Goal: Task Accomplishment & Management: Use online tool/utility

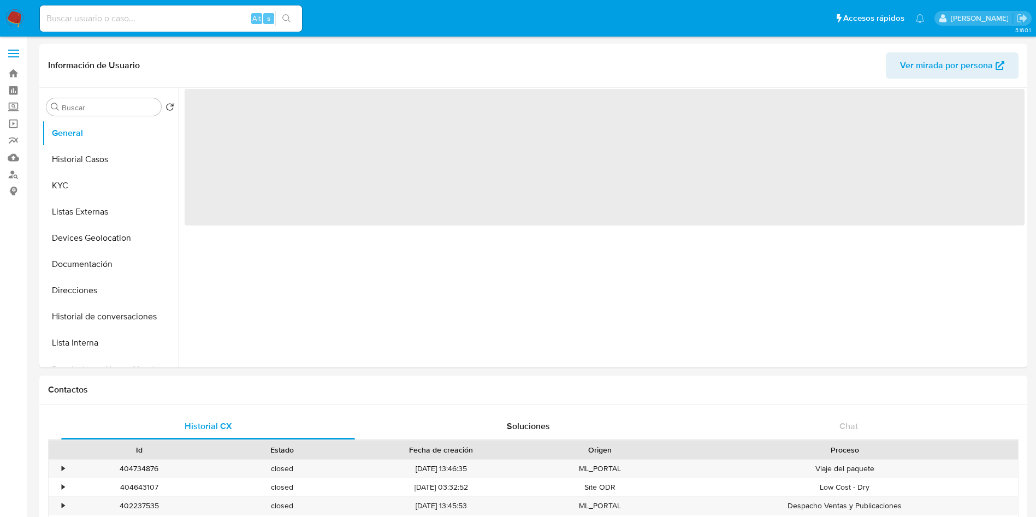
select select "10"
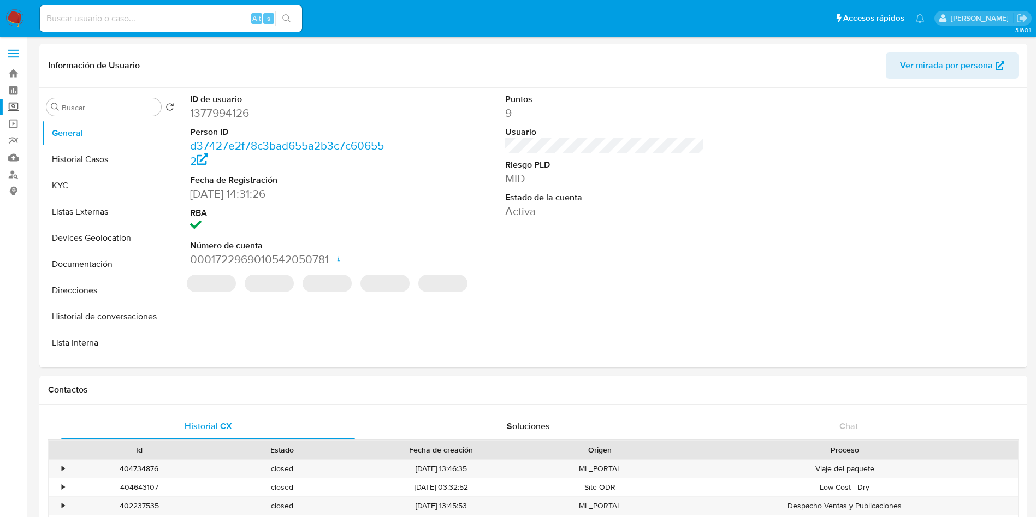
click at [14, 108] on label "Screening" at bounding box center [65, 107] width 130 height 17
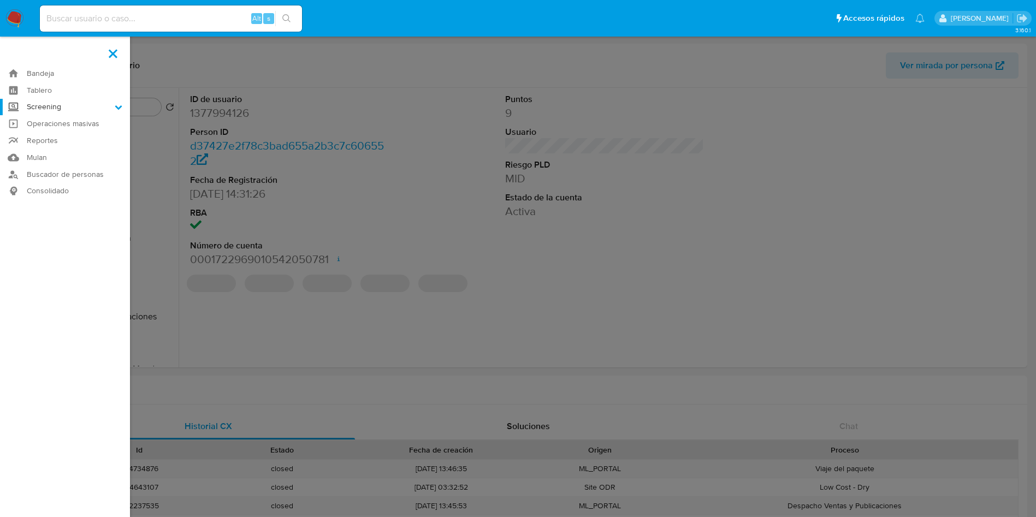
click at [0, 0] on input "Screening" at bounding box center [0, 0] width 0 height 0
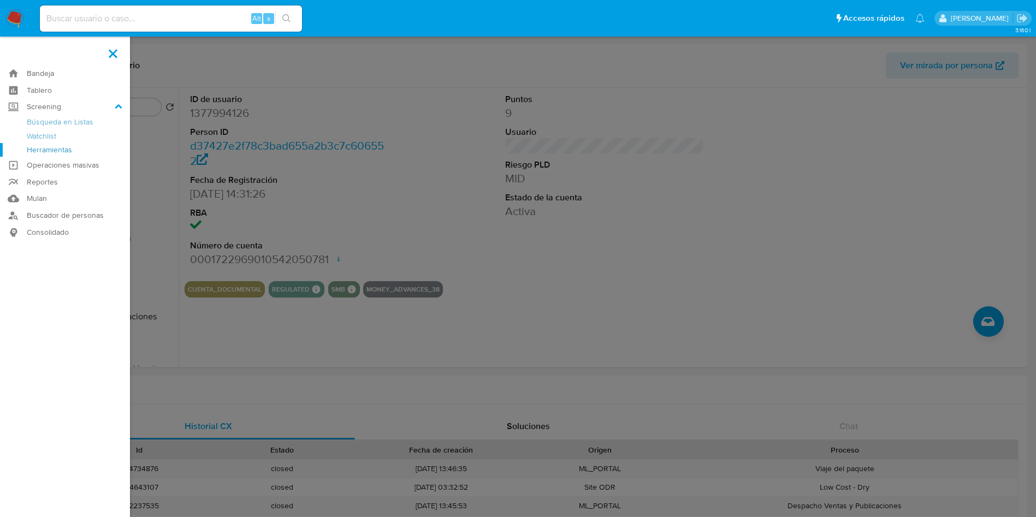
click at [57, 152] on link "Herramientas" at bounding box center [65, 150] width 130 height 14
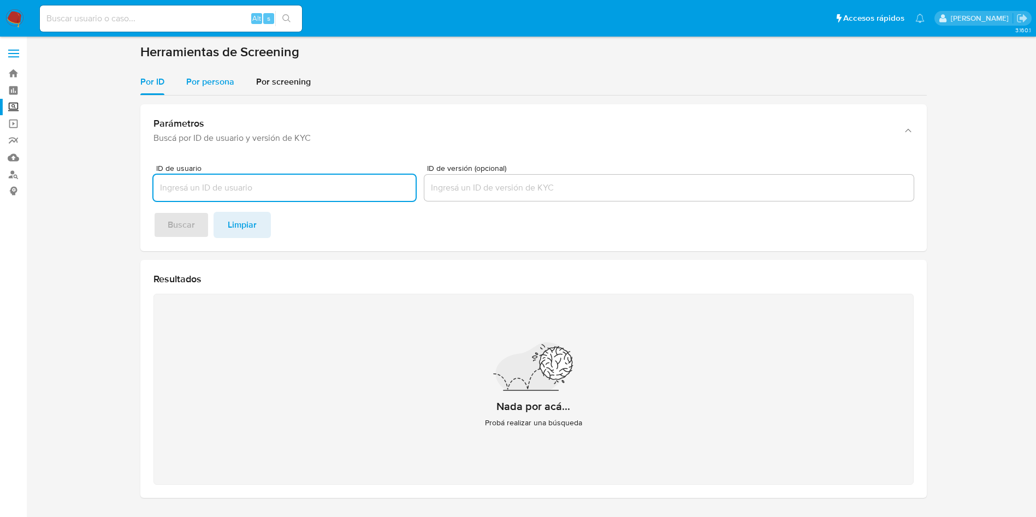
click at [213, 83] on span "Por persona" at bounding box center [210, 81] width 48 height 13
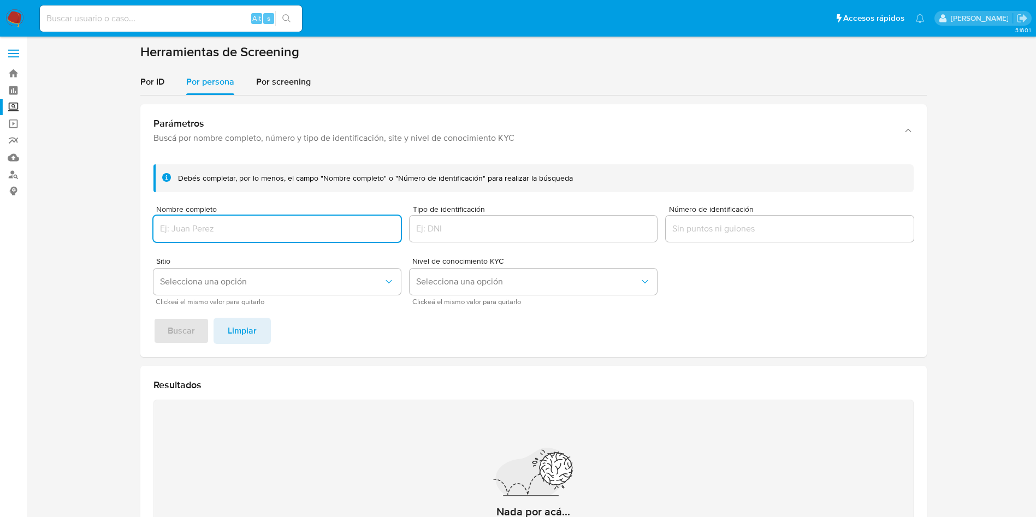
click at [256, 228] on input "Nombre completo" at bounding box center [276, 229] width 247 height 14
type input "LAMINAS ECOGREEN"
click at [153, 318] on button "Buscar" at bounding box center [181, 331] width 56 height 26
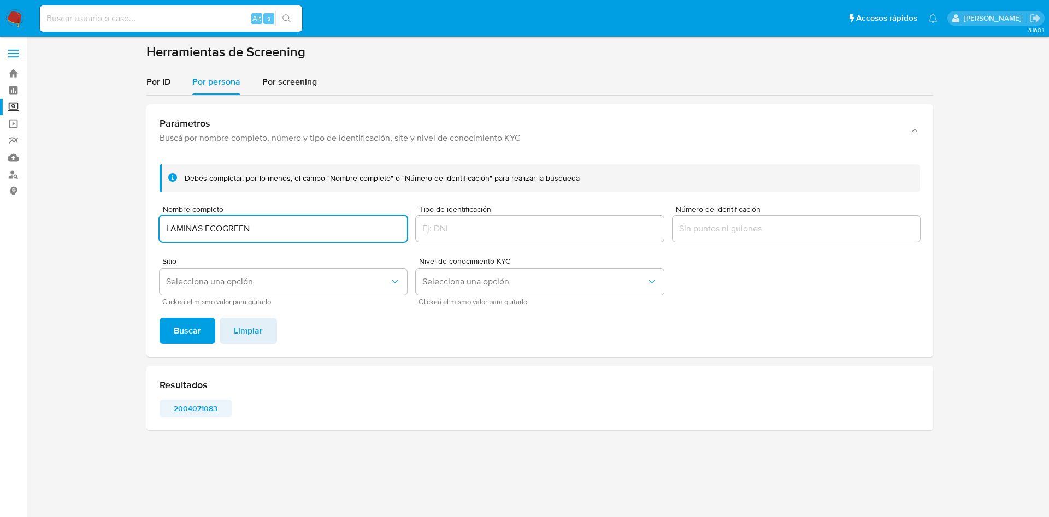
click at [205, 410] on span "2004071083" at bounding box center [195, 408] width 57 height 15
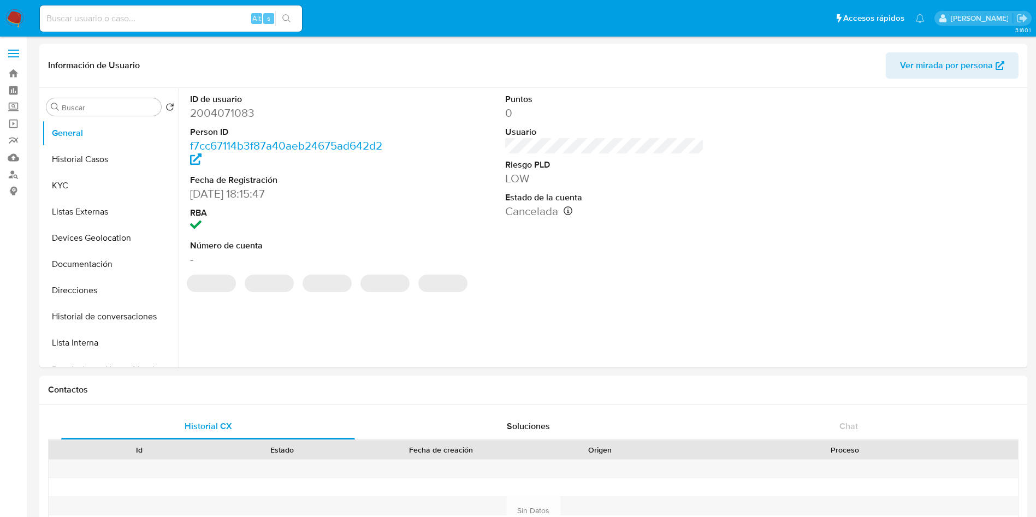
select select "10"
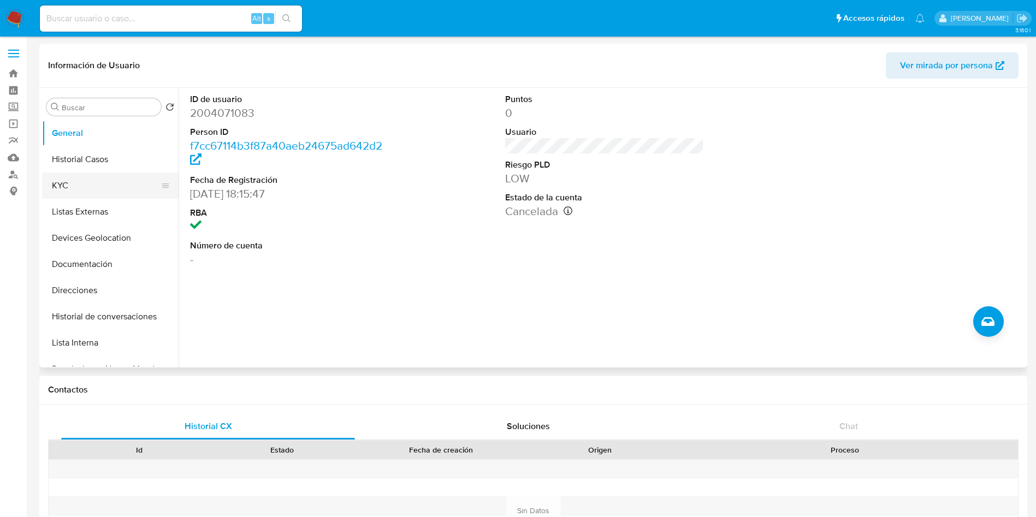
click at [86, 184] on button "KYC" at bounding box center [106, 186] width 128 height 26
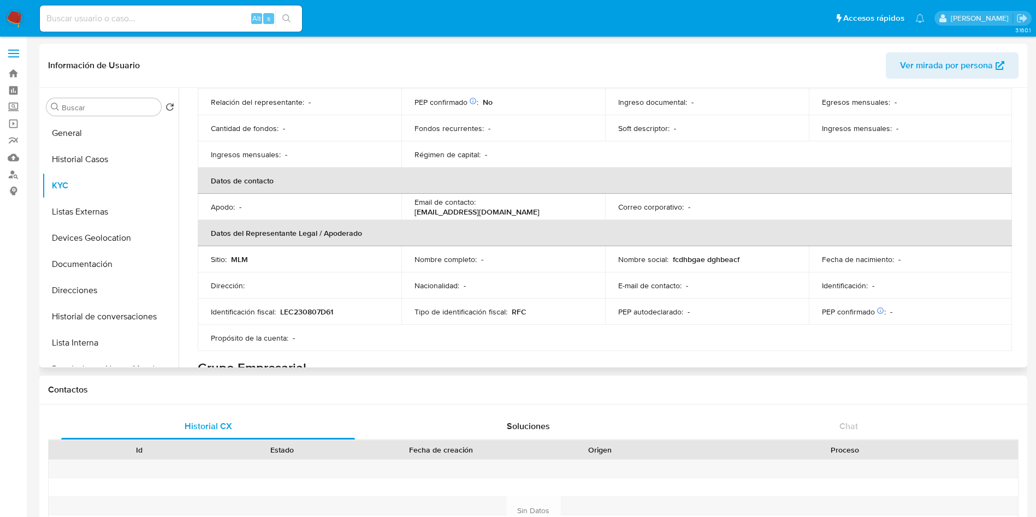
scroll to position [246, 0]
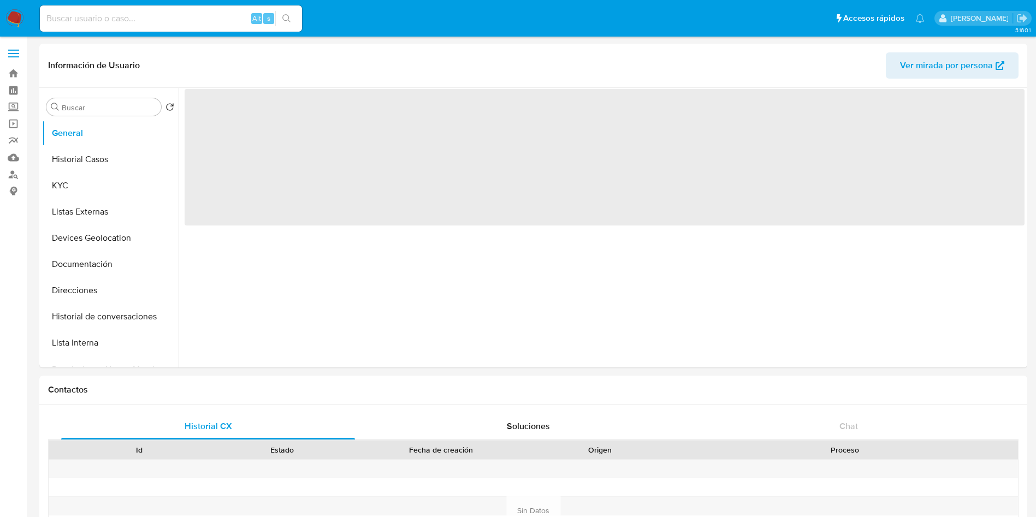
select select "10"
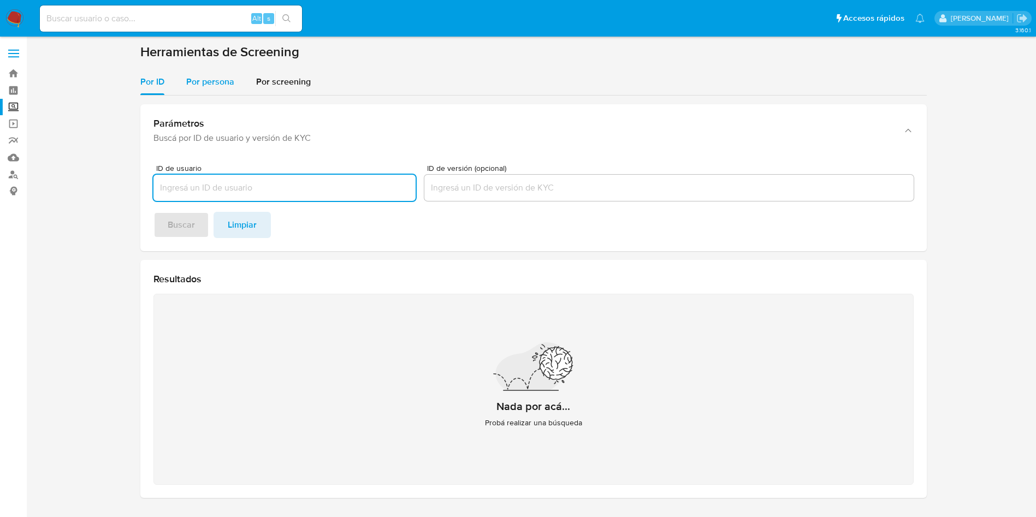
click at [210, 83] on span "Por persona" at bounding box center [210, 81] width 48 height 13
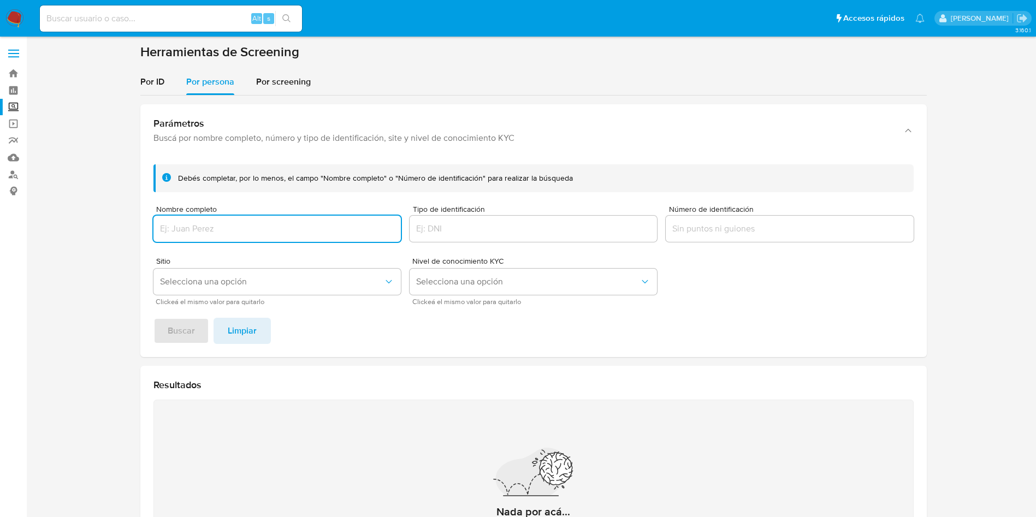
click at [227, 231] on input "Nombre completo" at bounding box center [276, 229] width 247 height 14
type input "ULINE SHIPPING SUPPLIES"
click at [153, 318] on button "Buscar" at bounding box center [181, 331] width 56 height 26
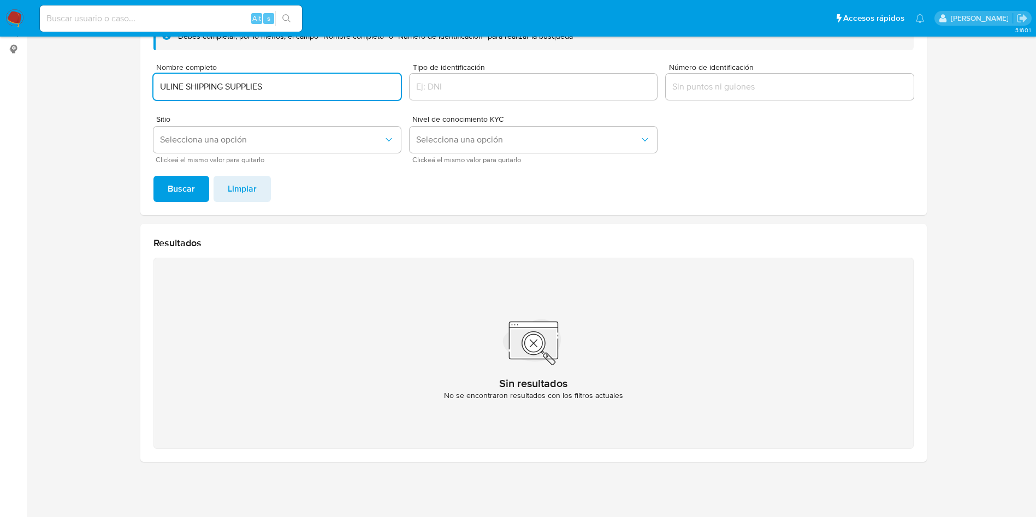
drag, startPoint x: 275, startPoint y: 90, endPoint x: 198, endPoint y: 80, distance: 77.6
click at [84, 68] on section at bounding box center [533, 186] width 988 height 569
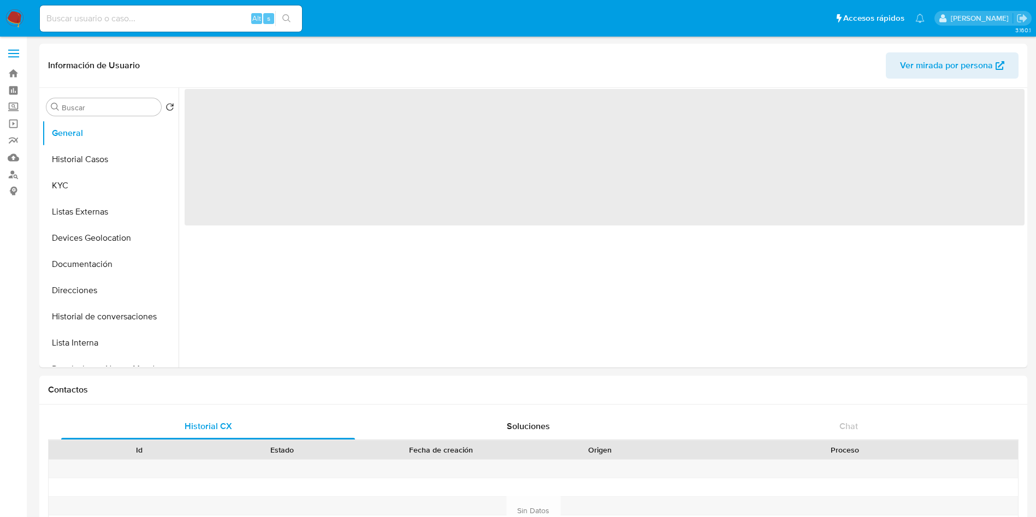
select select "10"
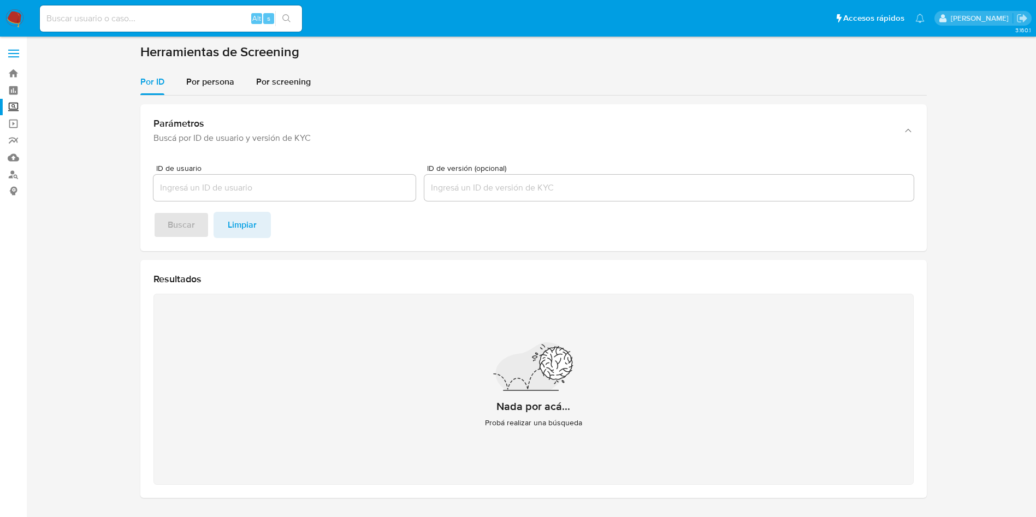
click at [16, 13] on img at bounding box center [14, 18] width 19 height 19
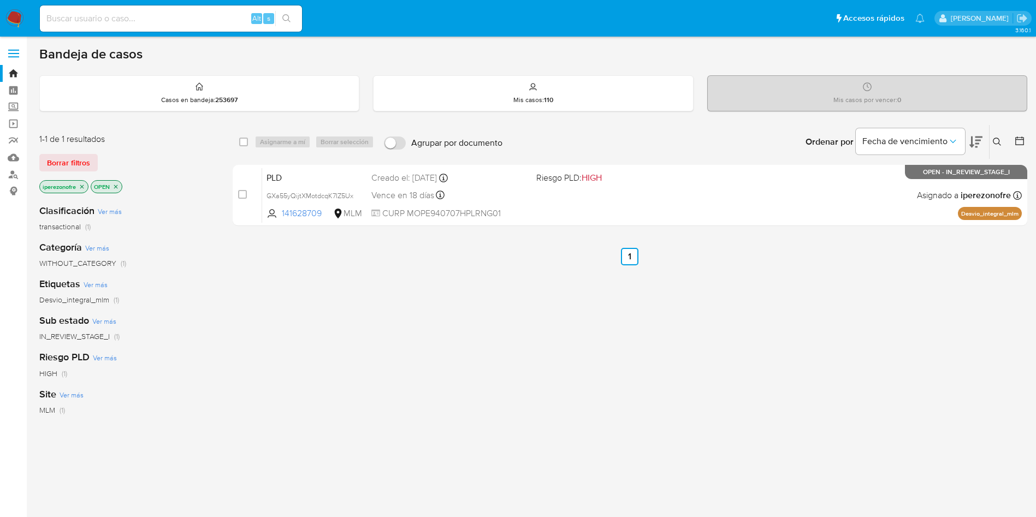
click at [999, 138] on icon at bounding box center [997, 142] width 9 height 9
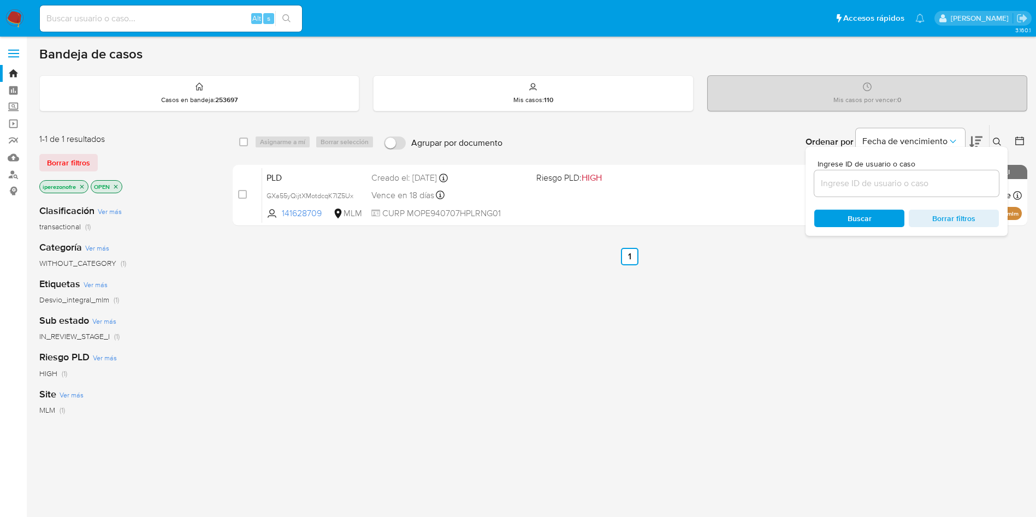
click at [861, 185] on input at bounding box center [906, 183] width 185 height 14
type input "1377994126"
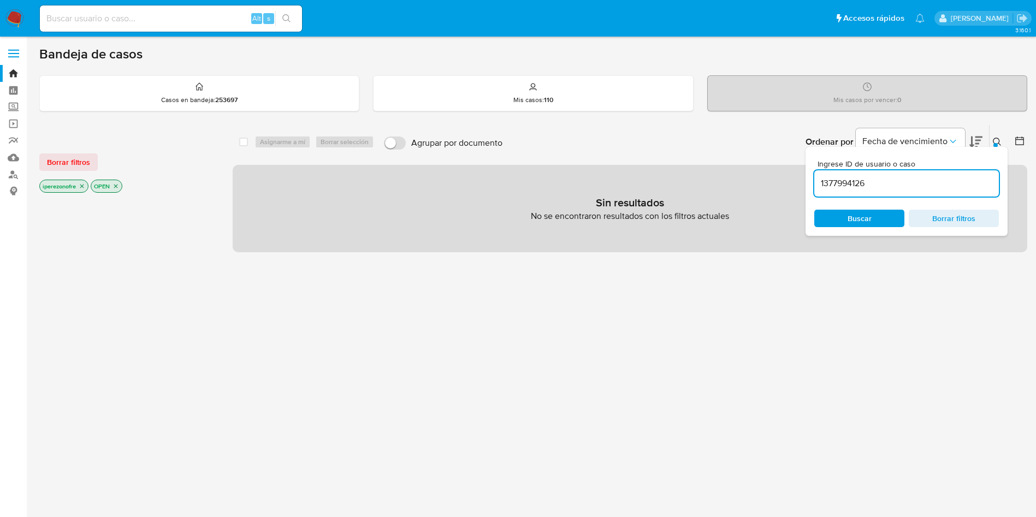
click at [81, 185] on icon "close-filter" at bounding box center [82, 186] width 7 height 7
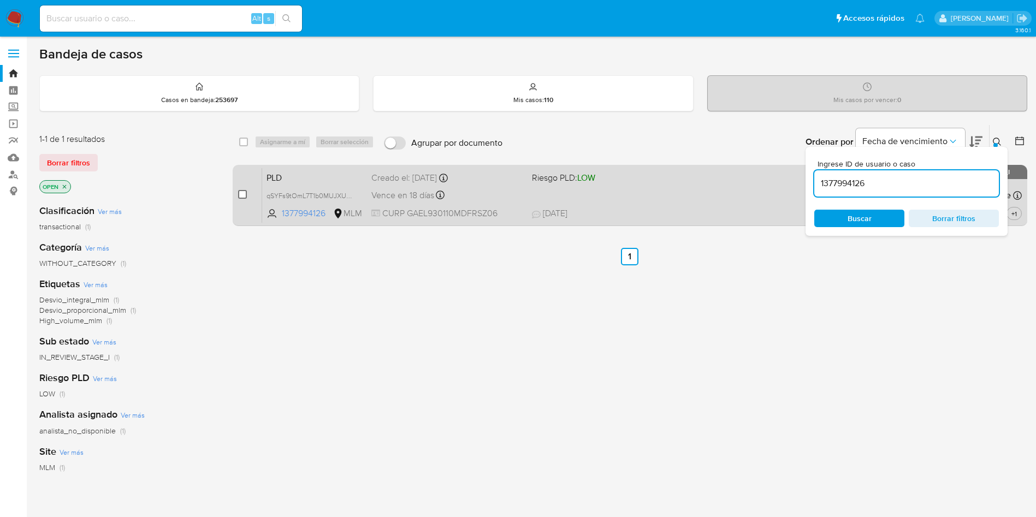
click at [241, 191] on input "checkbox" at bounding box center [242, 194] width 9 height 9
checkbox input "true"
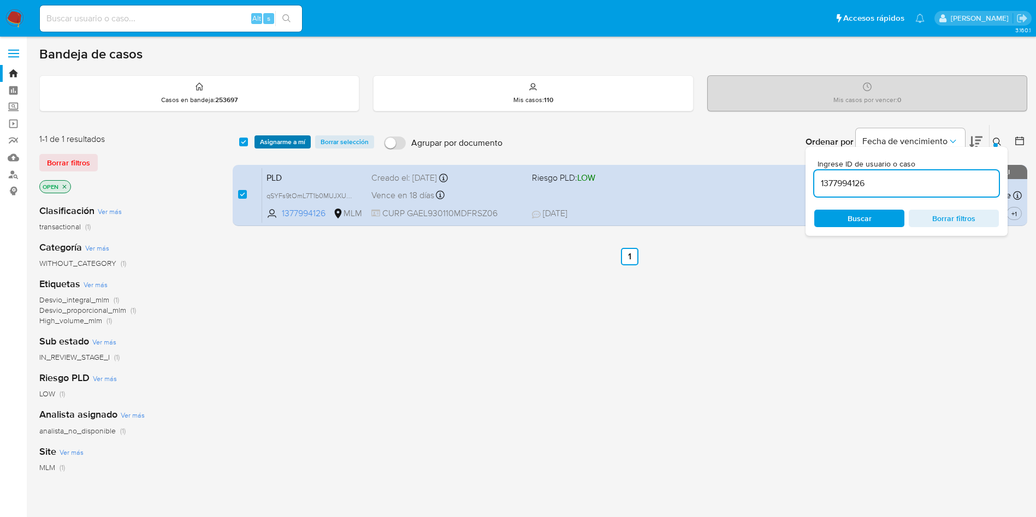
click at [283, 137] on span "Asignarme a mí" at bounding box center [282, 142] width 45 height 11
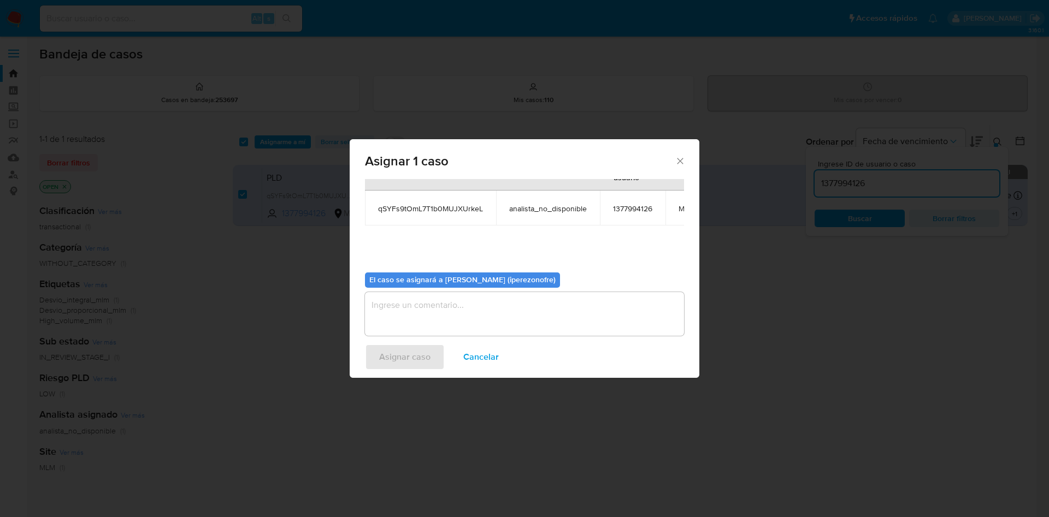
scroll to position [69, 0]
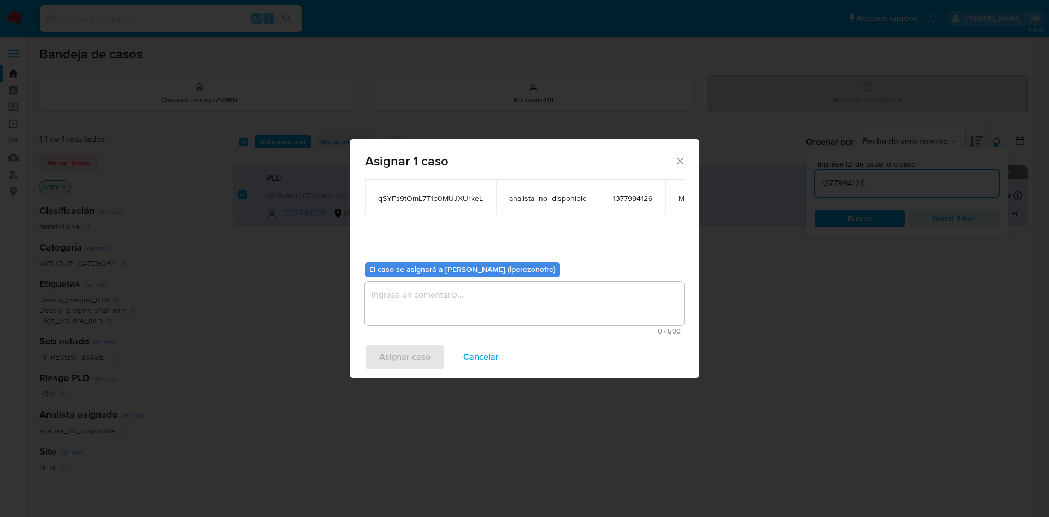
click at [469, 286] on textarea "assign-modal" at bounding box center [524, 304] width 319 height 44
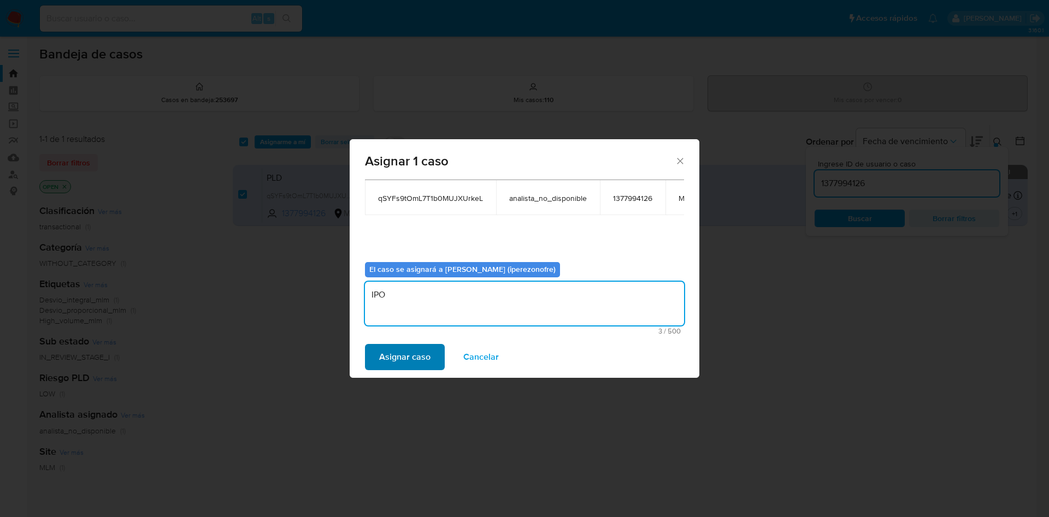
type textarea "IPO"
click at [379, 362] on span "Asignar caso" at bounding box center [404, 357] width 51 height 24
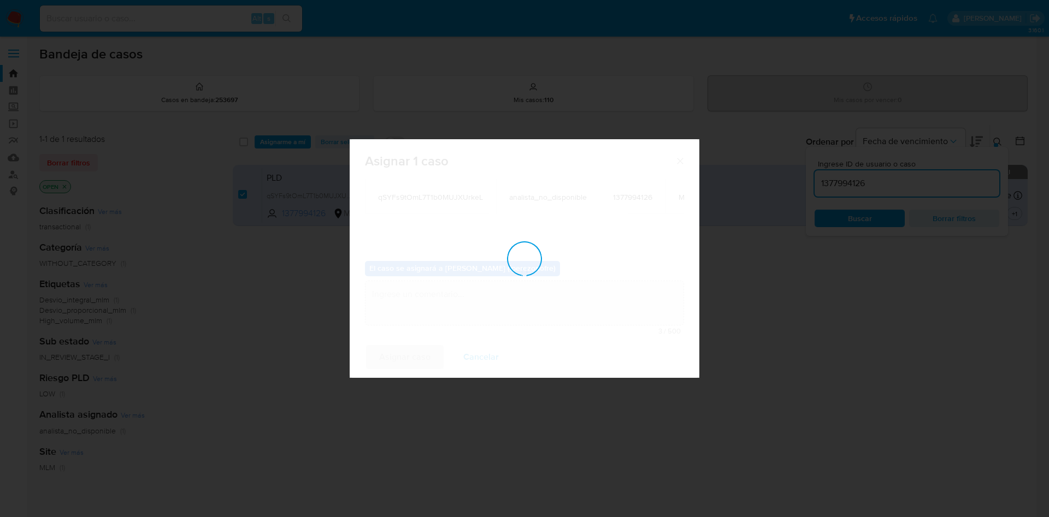
checkbox input "false"
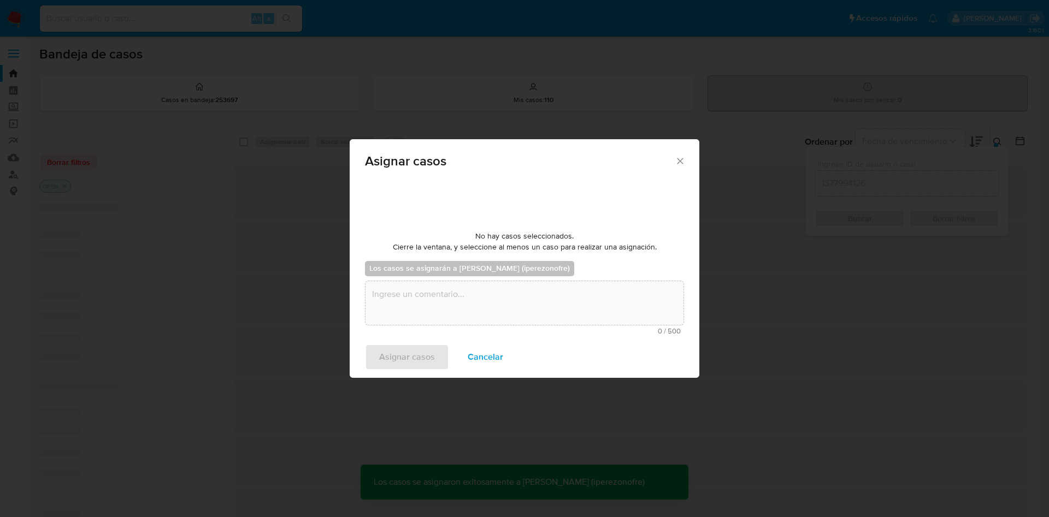
scroll to position [66, 0]
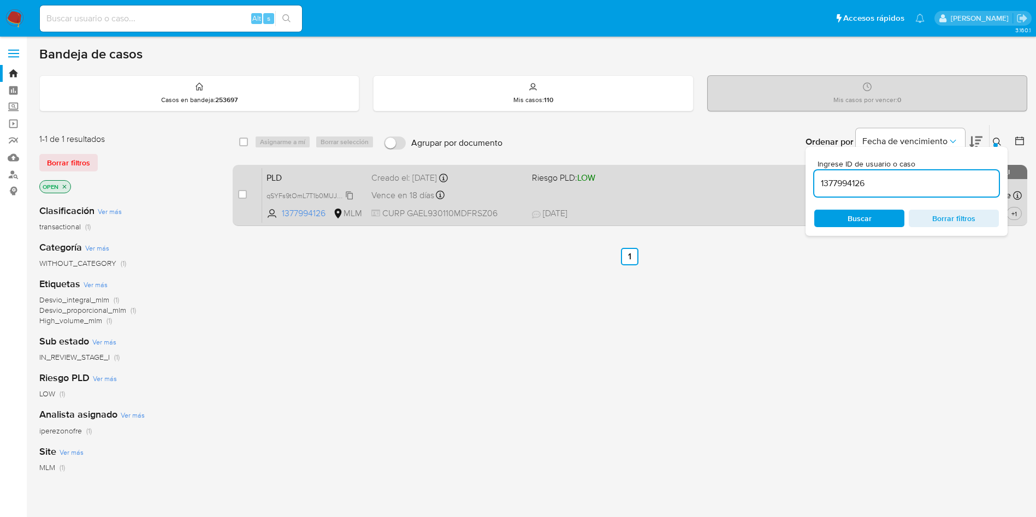
click at [352, 194] on span "qSYFs9tOmL7T1b0MUJXUrkeL" at bounding box center [313, 195] width 92 height 12
click at [389, 193] on span "Vence en 18 días" at bounding box center [402, 196] width 63 height 12
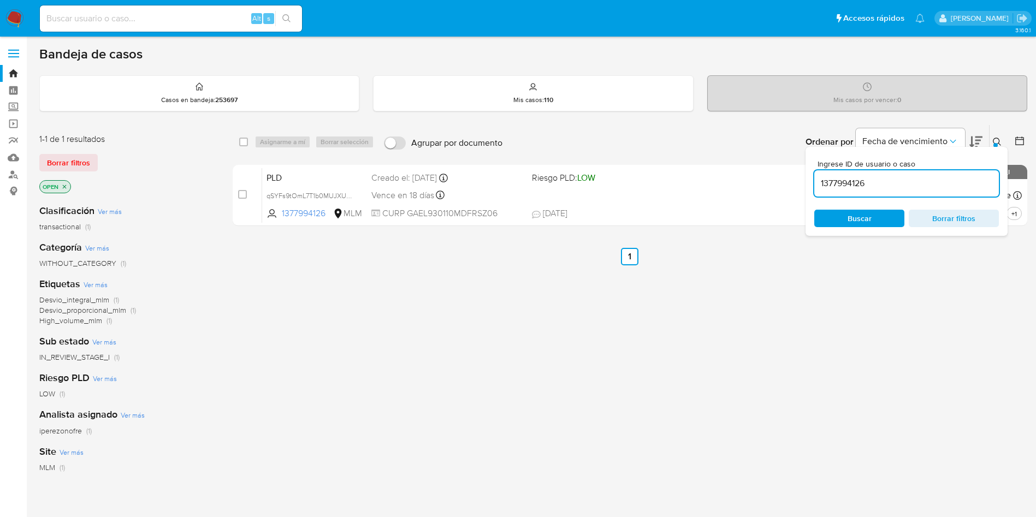
click at [878, 183] on input "1377994126" at bounding box center [906, 183] width 185 height 14
click at [837, 179] on input "1377994126" at bounding box center [906, 183] width 185 height 14
paste input "643771112"
type input "643771112"
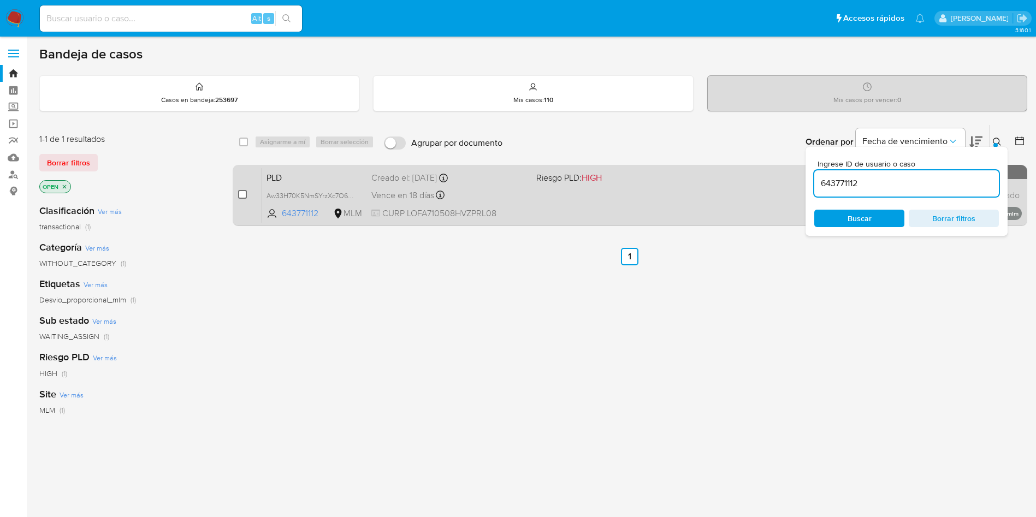
click at [243, 195] on input "checkbox" at bounding box center [242, 194] width 9 height 9
checkbox input "true"
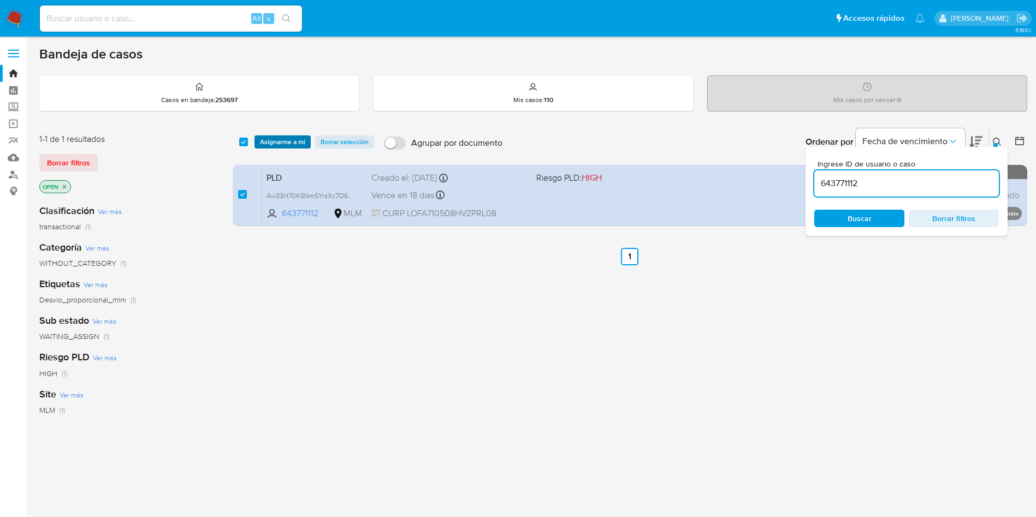
click at [273, 137] on span "Asignarme a mí" at bounding box center [282, 142] width 45 height 11
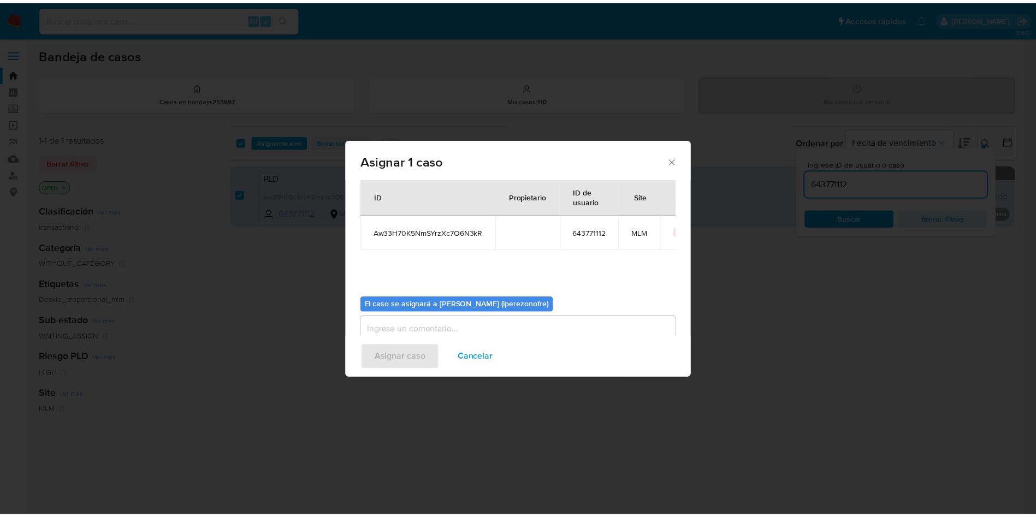
scroll to position [57, 0]
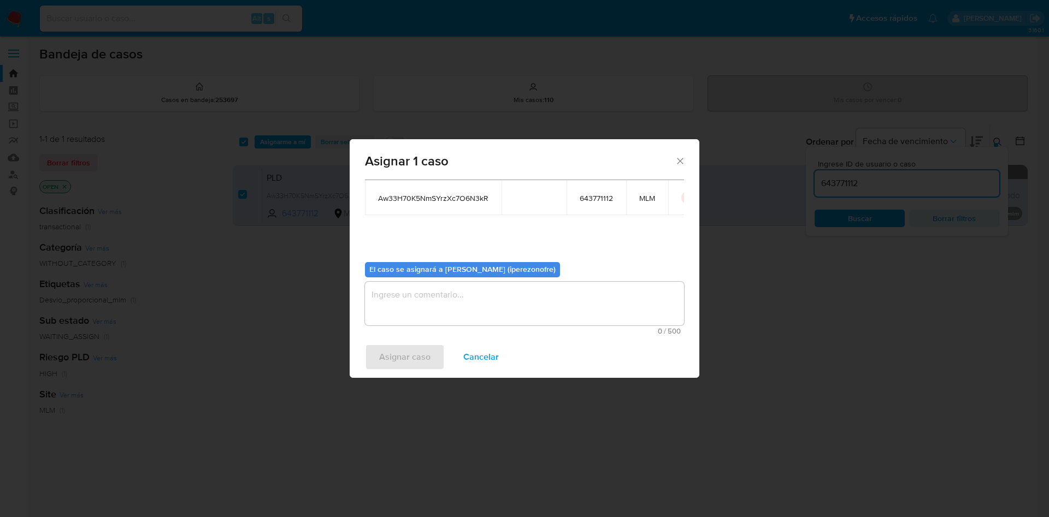
click at [477, 307] on textarea "assign-modal" at bounding box center [524, 304] width 319 height 44
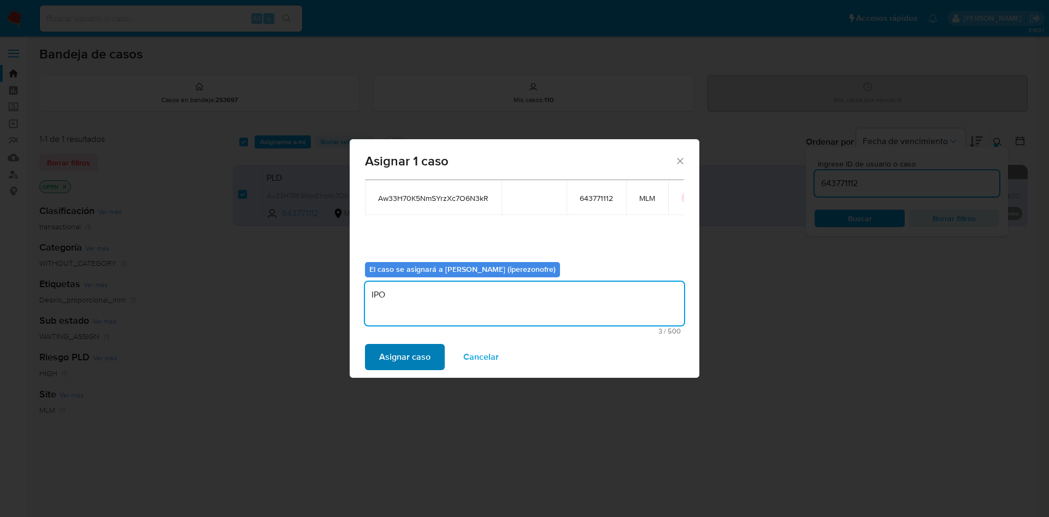
type textarea "IPO"
click at [403, 367] on span "Asignar caso" at bounding box center [404, 357] width 51 height 24
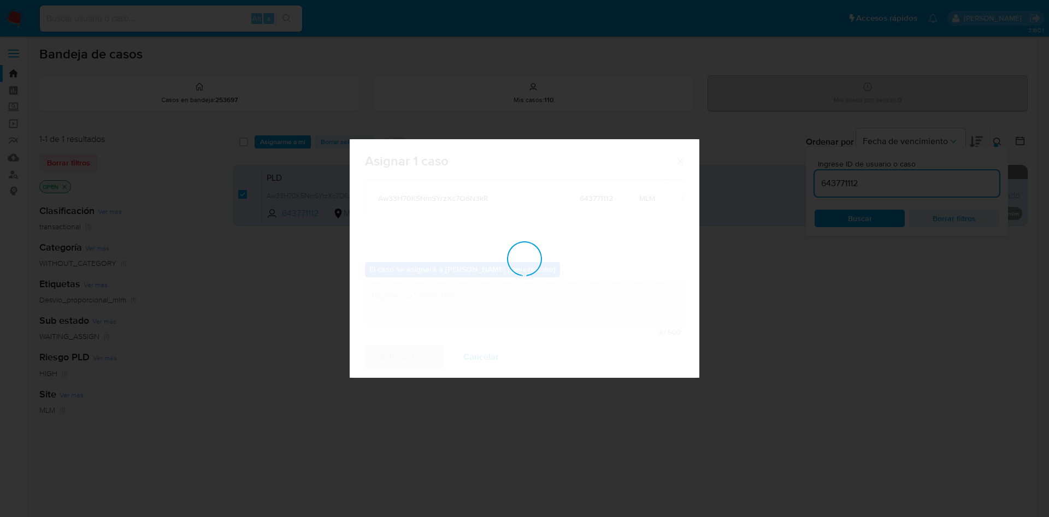
checkbox input "false"
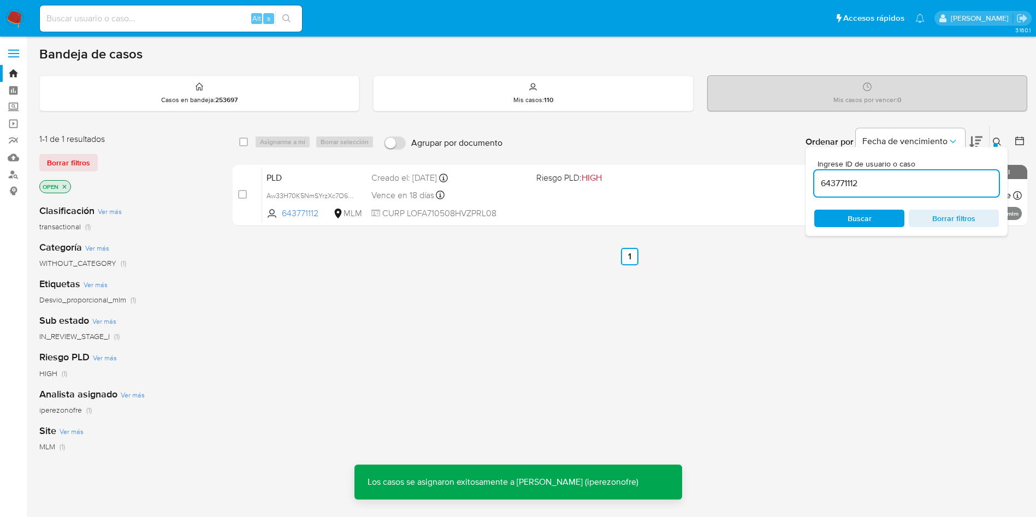
click at [489, 344] on div "select-all-cases-checkbox Asignarme a mí Borrar selección Agrupar por documento…" at bounding box center [630, 372] width 795 height 495
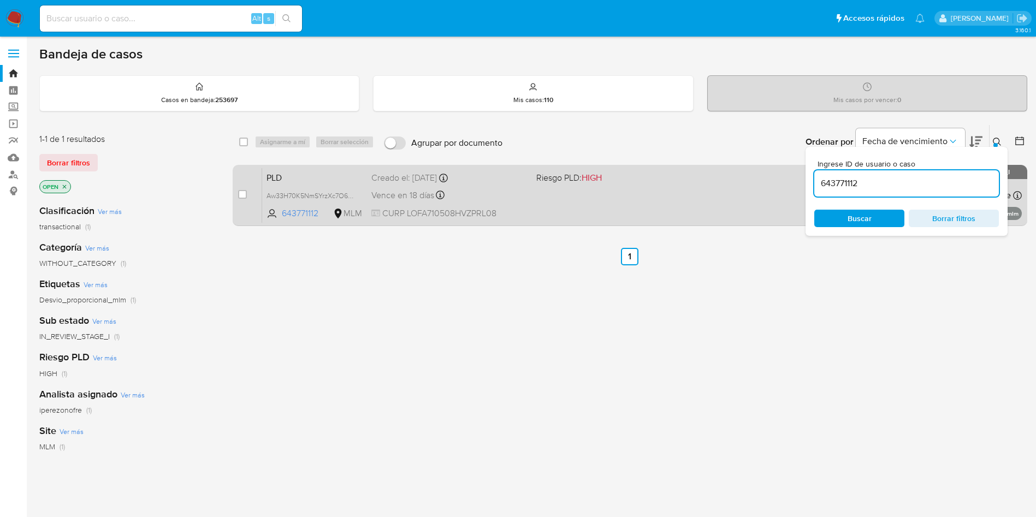
click at [519, 176] on div "Creado el: 12/08/2025 Creado el: 12/08/2025 02:07:07" at bounding box center [449, 178] width 156 height 12
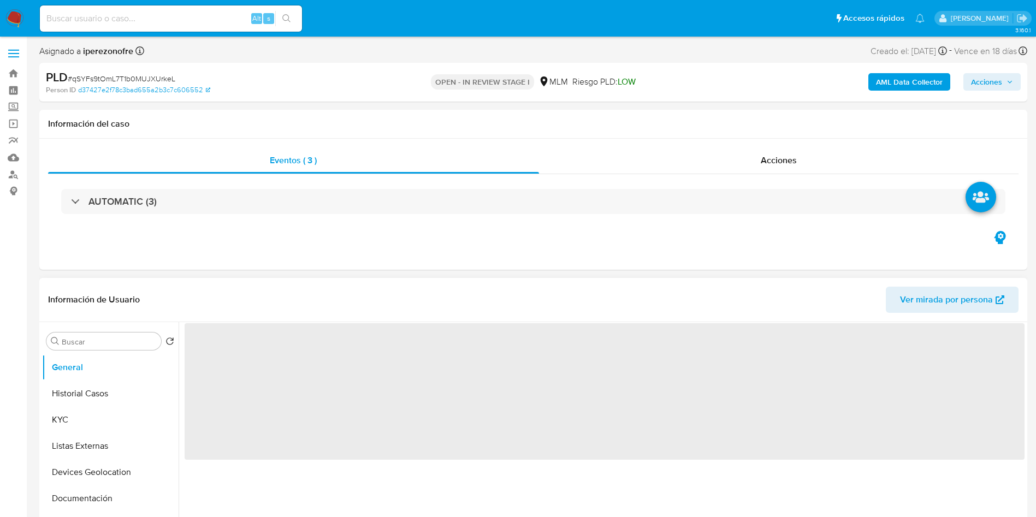
select select "10"
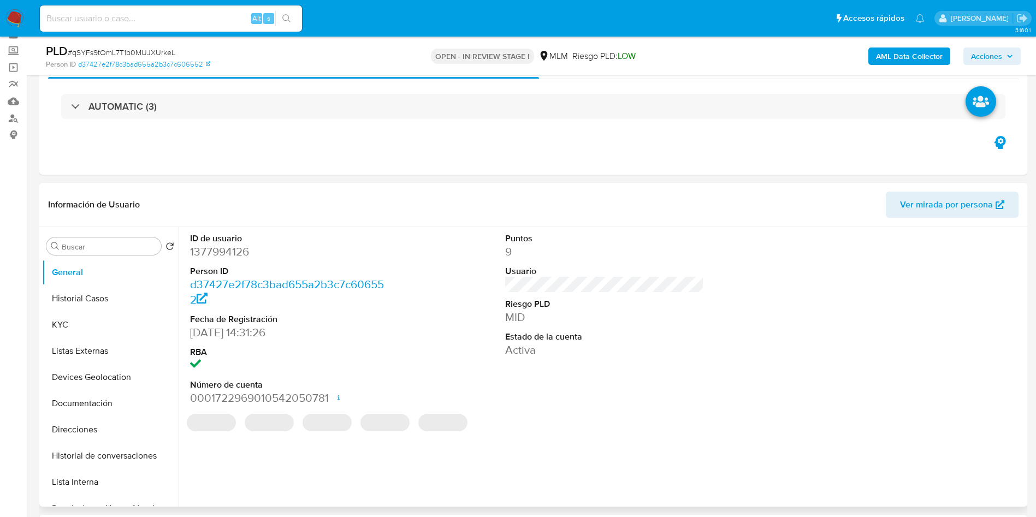
scroll to position [82, 0]
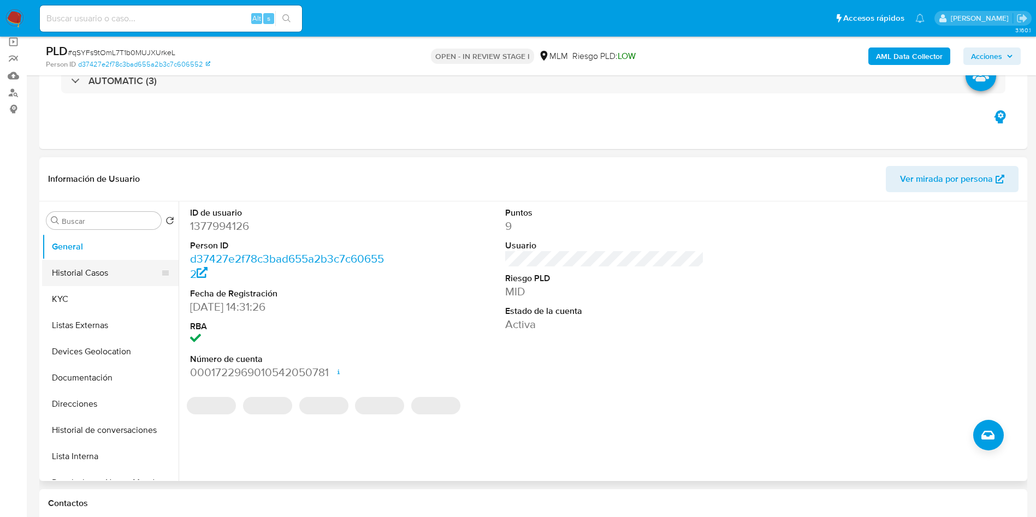
click at [76, 280] on button "Historial Casos" at bounding box center [106, 273] width 128 height 26
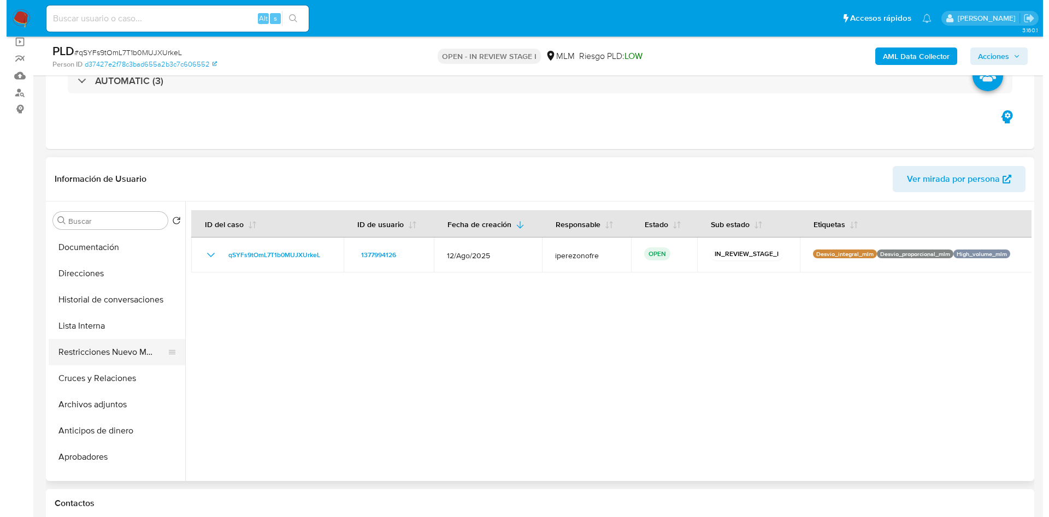
scroll to position [164, 0]
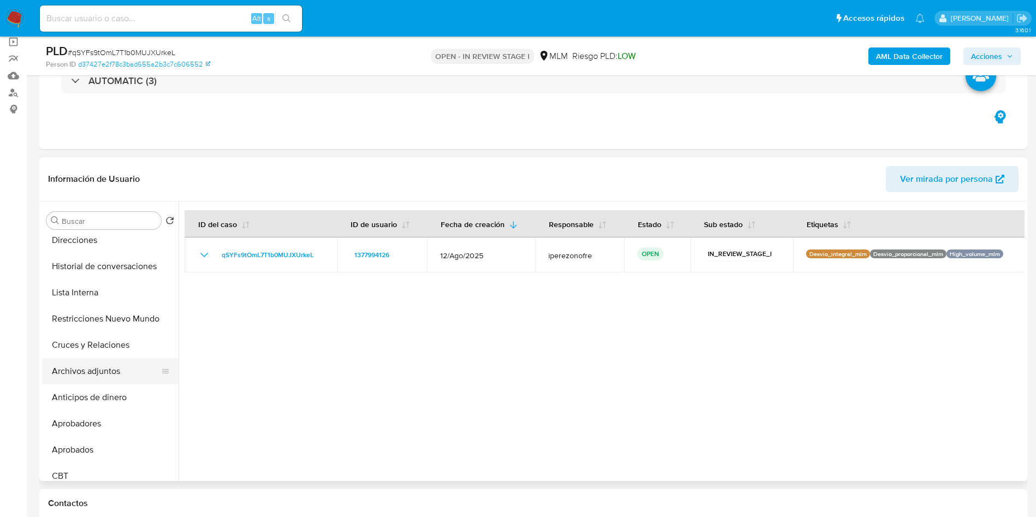
click at [100, 368] on button "Archivos adjuntos" at bounding box center [106, 371] width 128 height 26
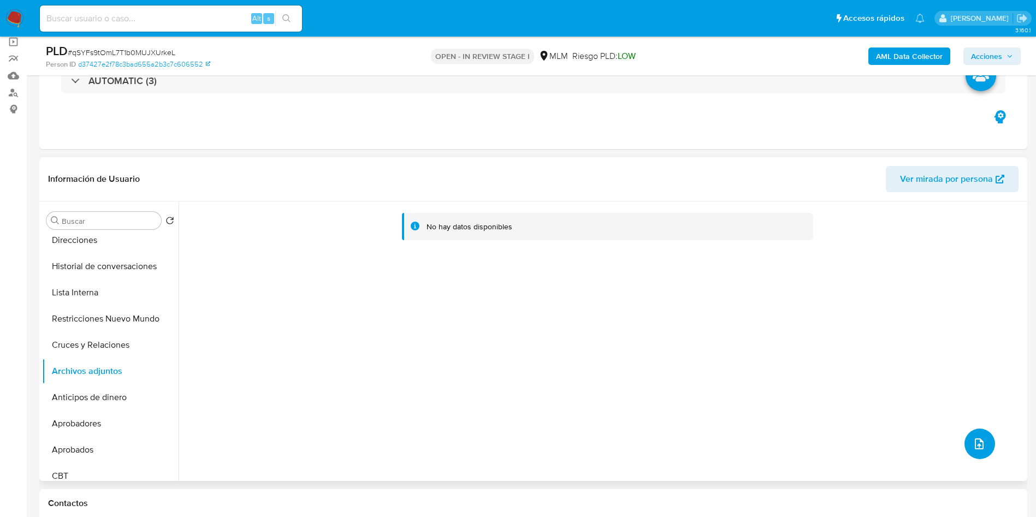
click at [976, 444] on icon "upload-file" at bounding box center [979, 443] width 13 height 13
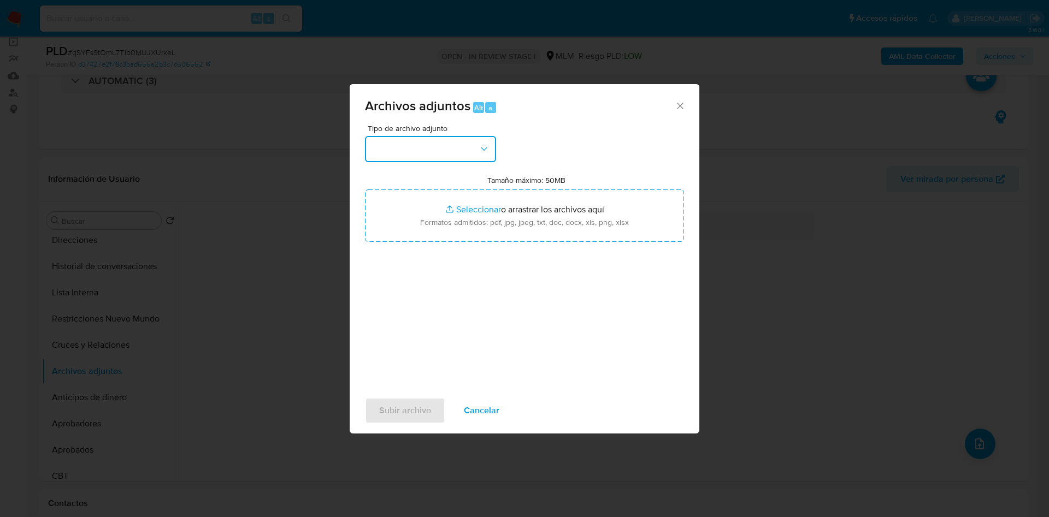
click at [429, 153] on button "button" at bounding box center [430, 149] width 131 height 26
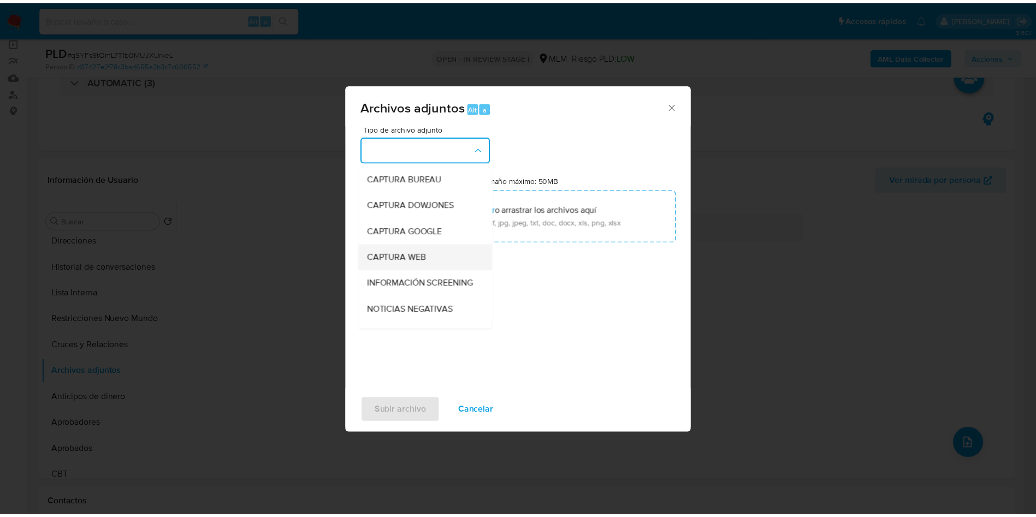
scroll to position [82, 0]
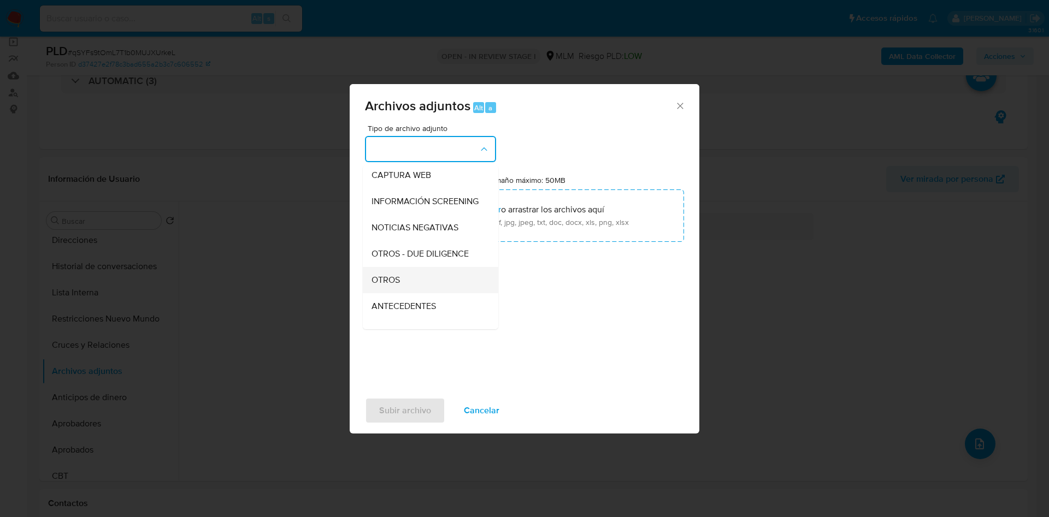
click at [416, 293] on div "OTROS" at bounding box center [426, 280] width 111 height 26
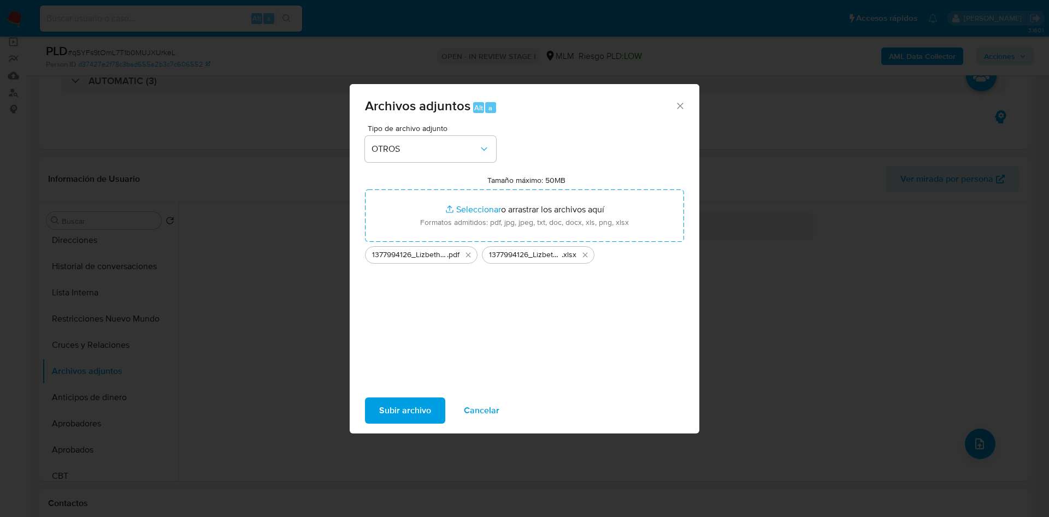
click at [413, 409] on span "Subir archivo" at bounding box center [405, 411] width 52 height 24
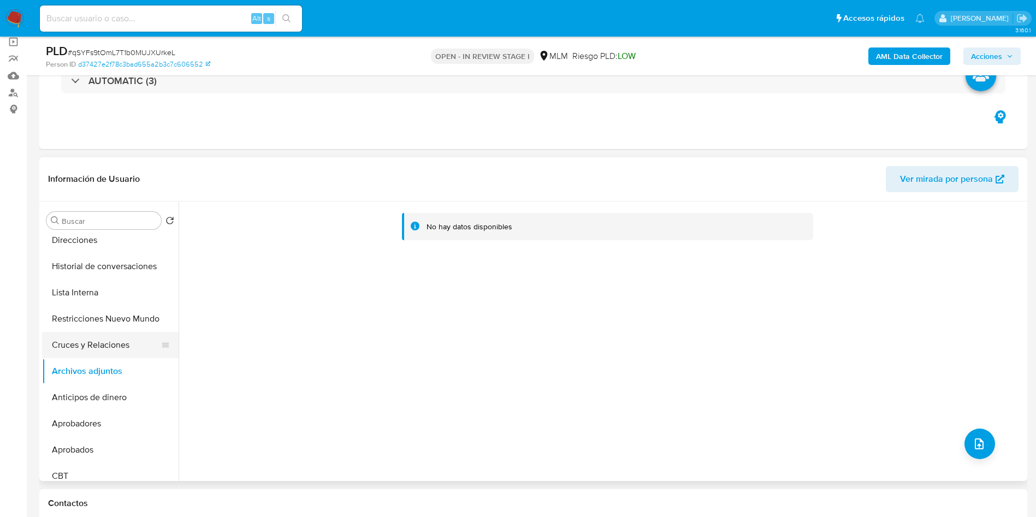
click at [65, 334] on button "Cruces y Relaciones" at bounding box center [106, 345] width 128 height 26
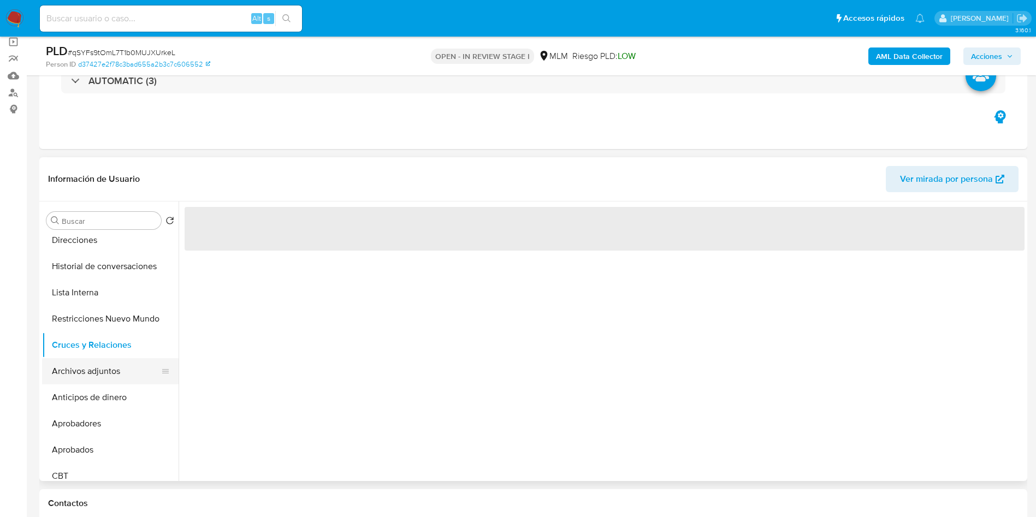
click at [81, 374] on button "Archivos adjuntos" at bounding box center [106, 371] width 128 height 26
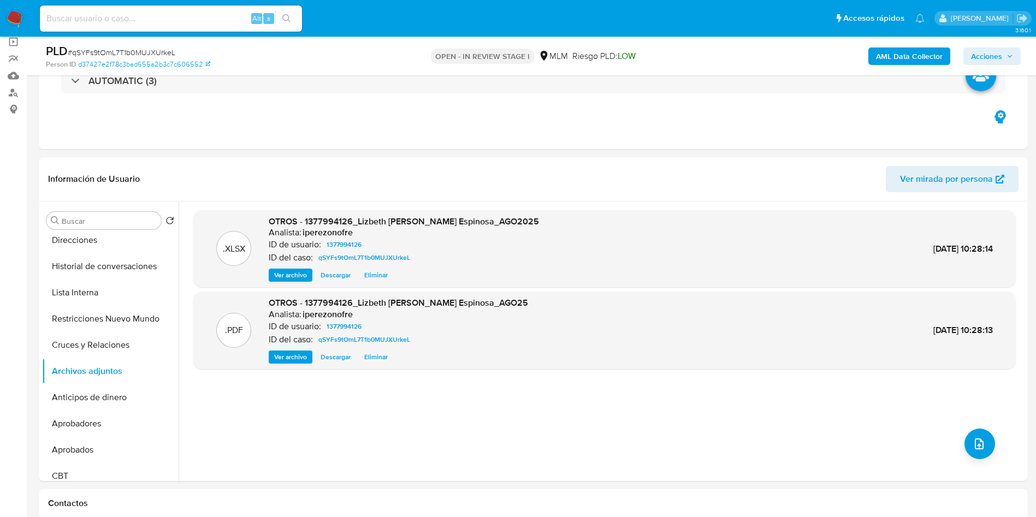
click at [989, 52] on span "Acciones" at bounding box center [986, 56] width 31 height 17
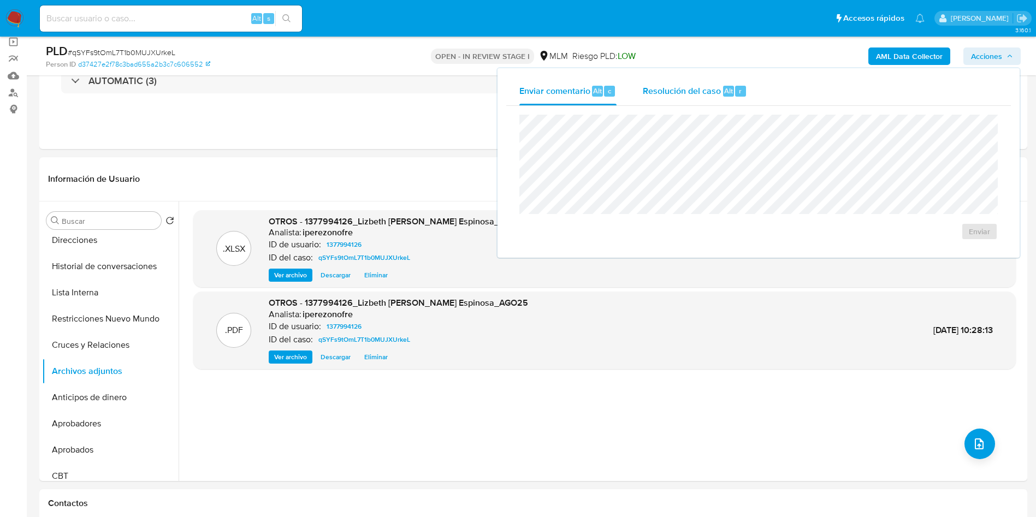
click at [666, 89] on span "Resolución del caso" at bounding box center [682, 90] width 78 height 13
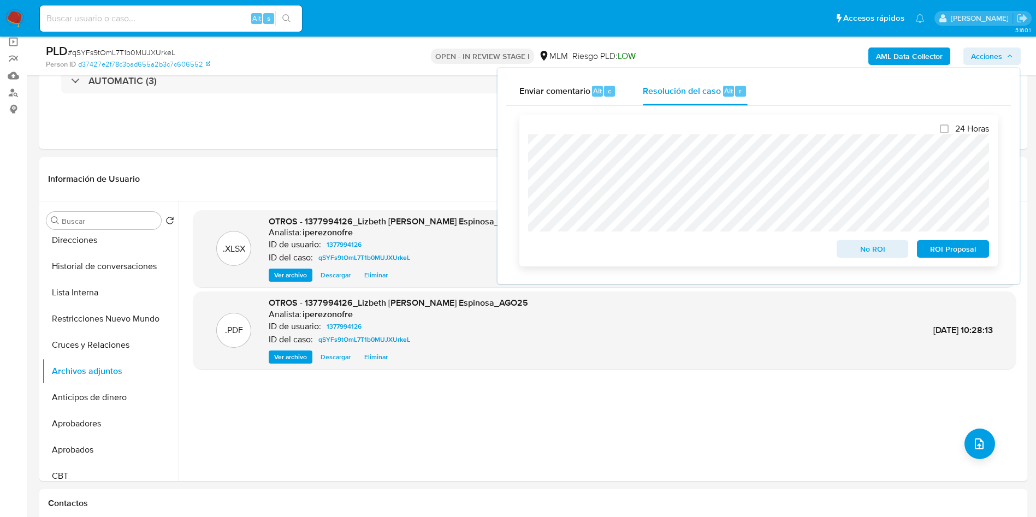
click at [877, 253] on span "No ROI" at bounding box center [872, 248] width 57 height 15
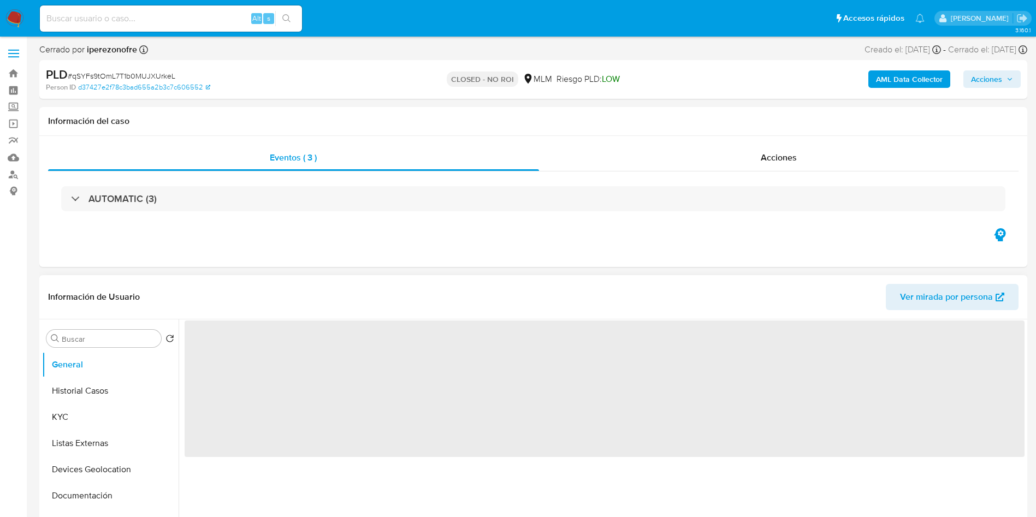
select select "10"
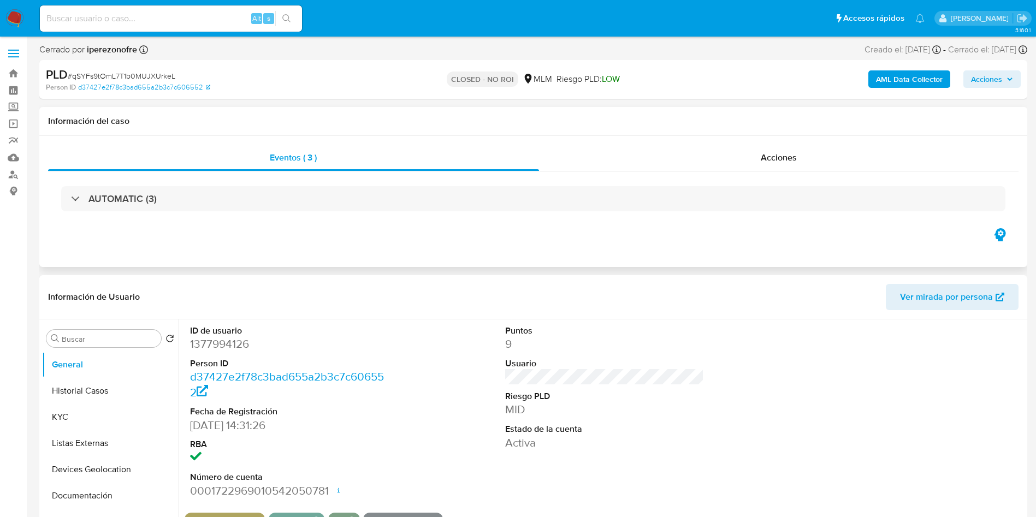
click at [483, 254] on div "Eventos ( 3 ) Acciones AUTOMATIC (3)" at bounding box center [533, 201] width 988 height 131
click at [106, 394] on button "Historial Casos" at bounding box center [106, 391] width 128 height 26
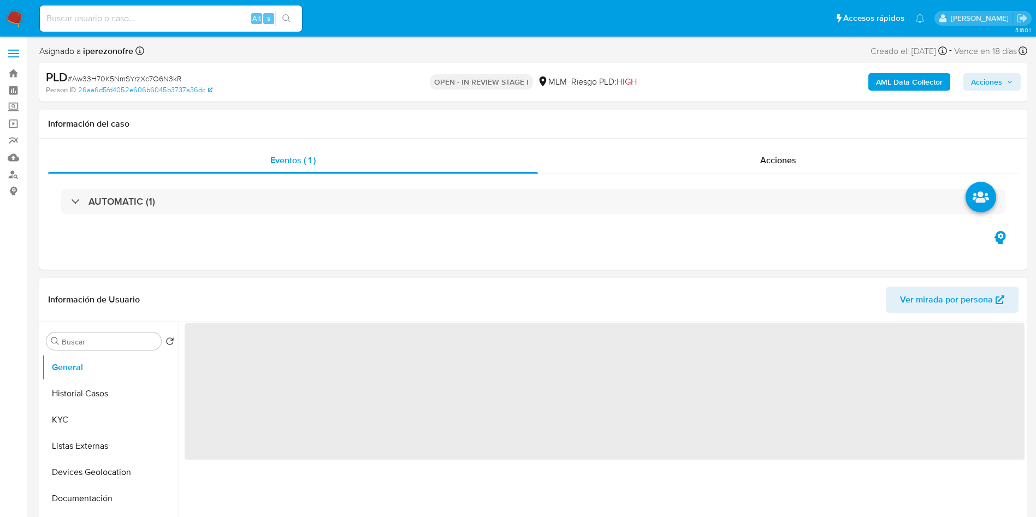
select select "10"
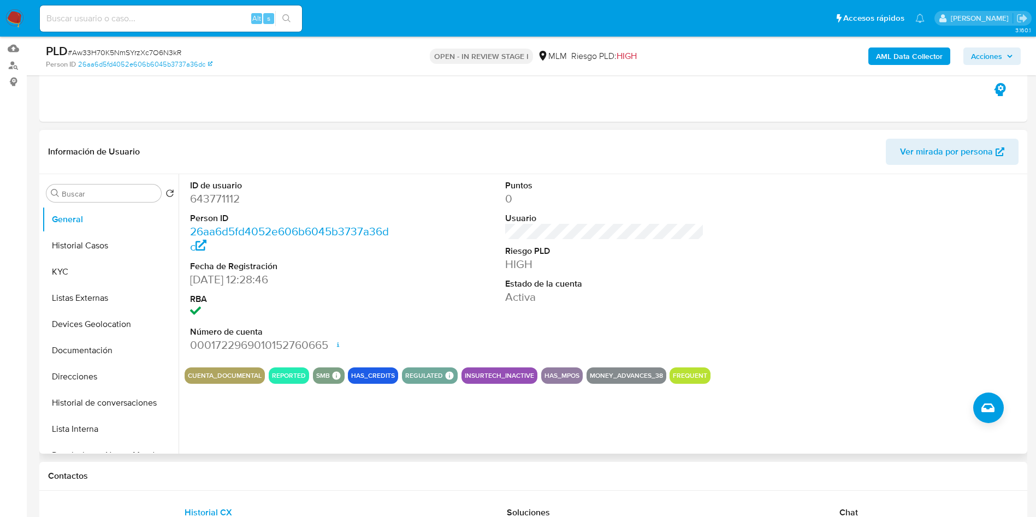
scroll to position [164, 0]
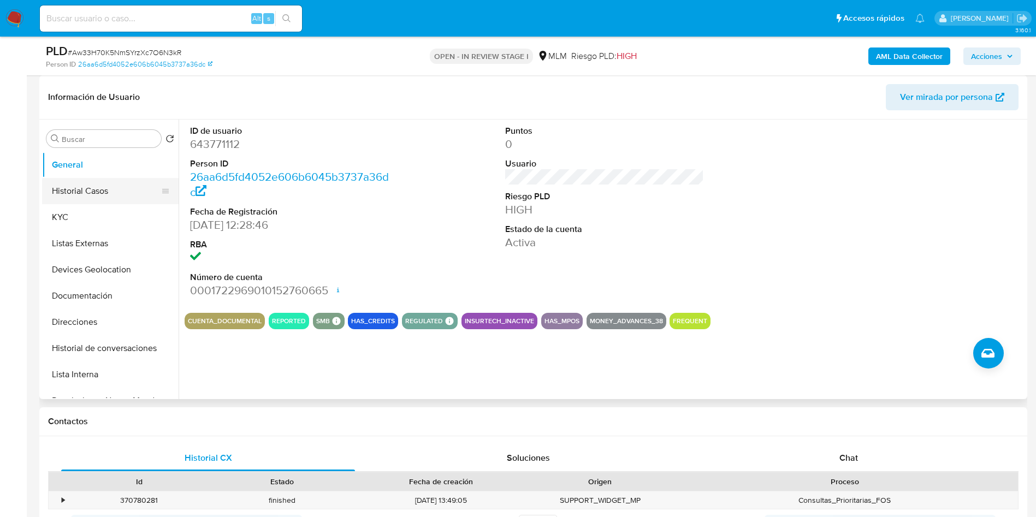
click at [99, 194] on button "Historial Casos" at bounding box center [106, 191] width 128 height 26
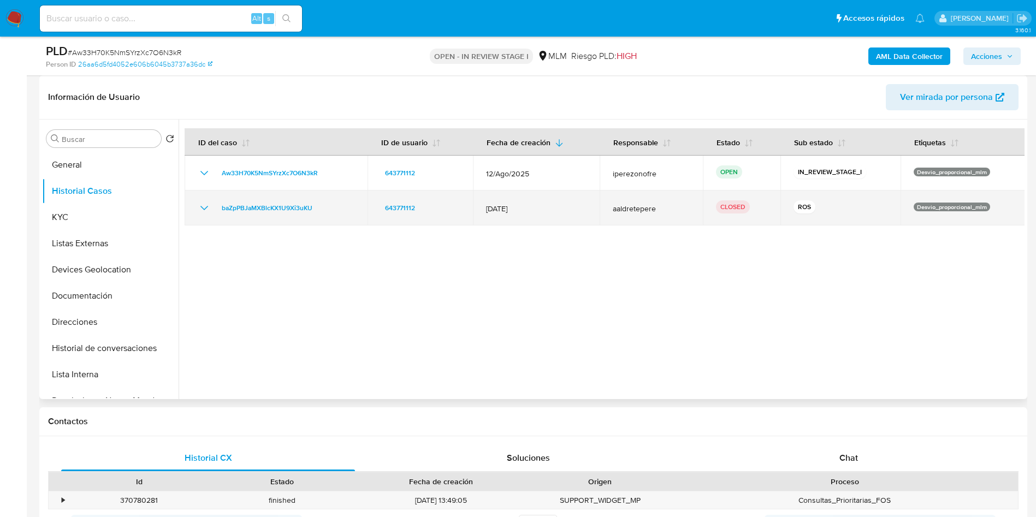
drag, startPoint x: 537, startPoint y: 209, endPoint x: 481, endPoint y: 209, distance: 55.7
click at [481, 209] on td "12/Mar/2025" at bounding box center [536, 208] width 127 height 35
click at [197, 204] on td "baZpPBJaMXBlcKX1U9Xi3uKU" at bounding box center [276, 208] width 183 height 35
click at [203, 205] on icon "Mostrar/Ocultar" at bounding box center [204, 208] width 13 height 13
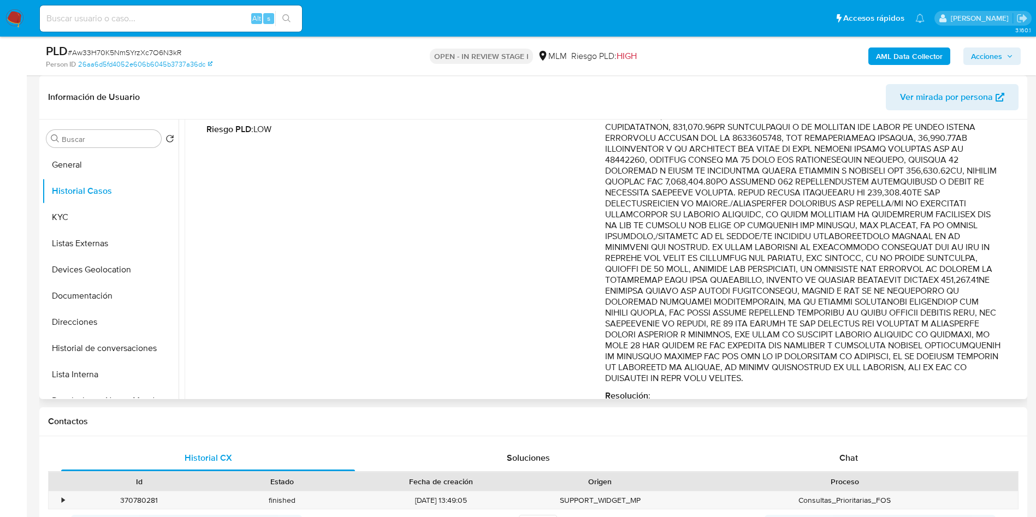
drag, startPoint x: 800, startPoint y: 223, endPoint x: 804, endPoint y: 371, distance: 148.6
click at [804, 371] on p "Comentario :" at bounding box center [804, 236] width 399 height 295
click at [392, 255] on div "Fecha de vencimiento : 11/05/2025 06:16 Fecha de cierre : 07/05/2025 19:52 Ries…" at bounding box center [405, 245] width 399 height 312
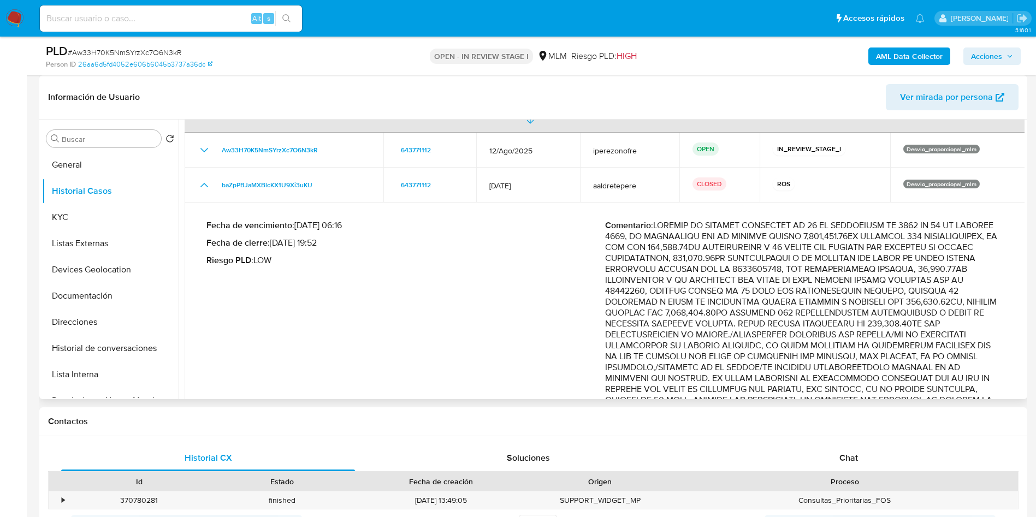
scroll to position [82, 0]
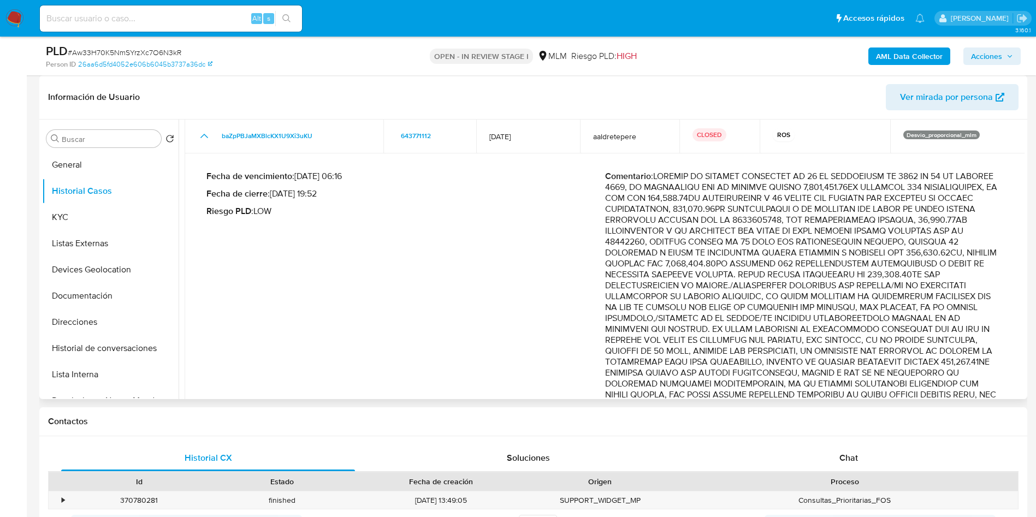
click at [394, 261] on div "Fecha de vencimiento : 11/05/2025 06:16 Fecha de cierre : 07/05/2025 19:52 Ries…" at bounding box center [405, 327] width 399 height 312
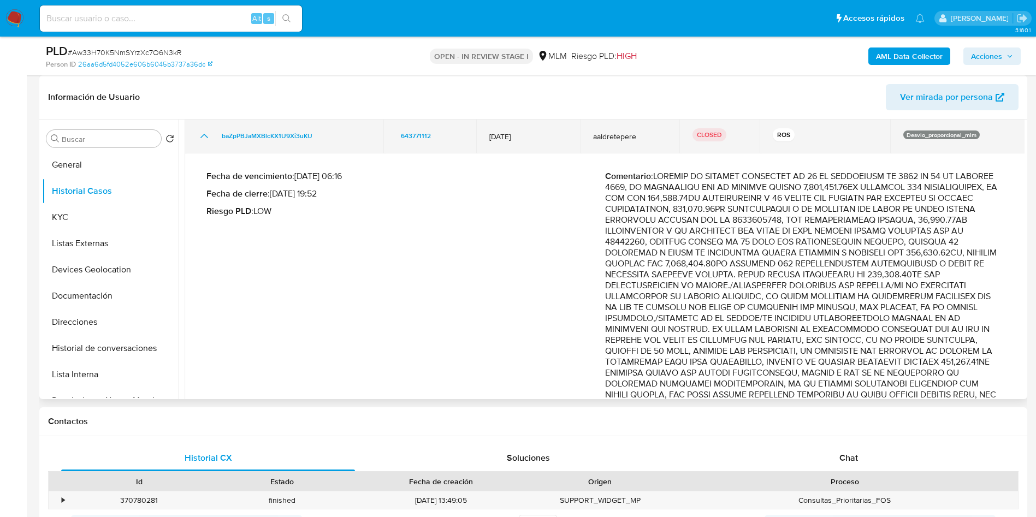
click at [619, 121] on td "aaldretepere" at bounding box center [629, 136] width 99 height 35
click at [611, 132] on span "aaldretepere" at bounding box center [629, 137] width 73 height 10
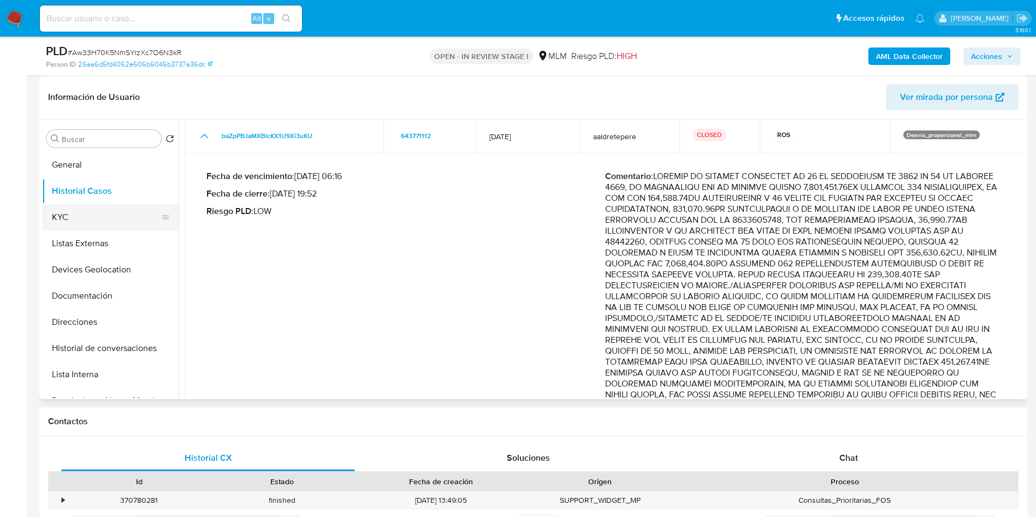
click at [82, 213] on button "KYC" at bounding box center [106, 217] width 128 height 26
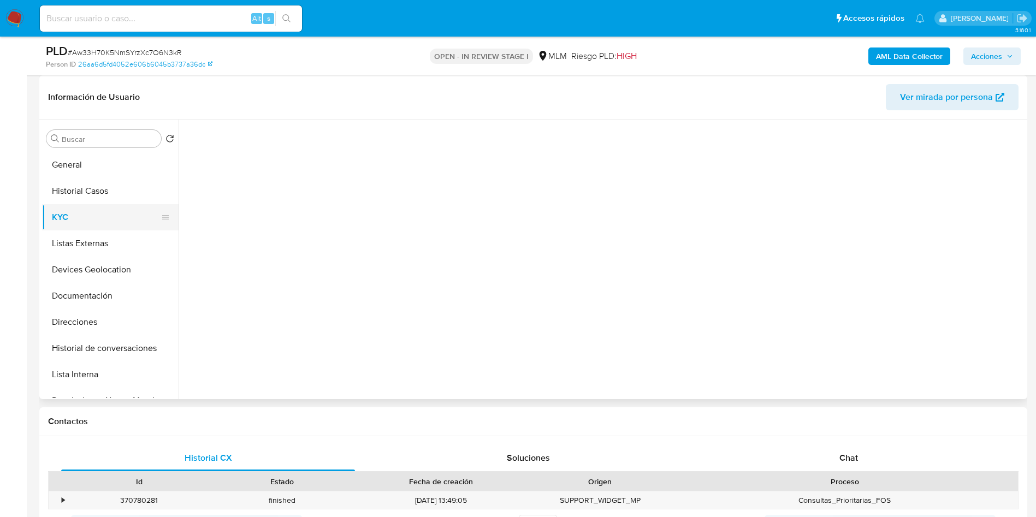
scroll to position [0, 0]
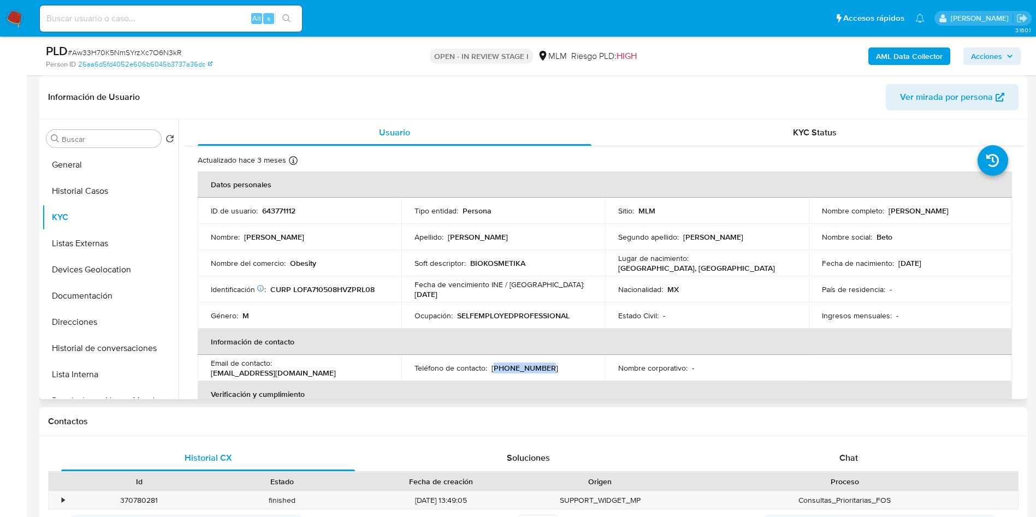
drag, startPoint x: 535, startPoint y: 370, endPoint x: 493, endPoint y: 369, distance: 42.6
click at [493, 369] on div "Teléfono de contacto : (229) 3315375" at bounding box center [504, 368] width 178 height 10
copy p "229) 3315375"
drag, startPoint x: 379, startPoint y: 370, endPoint x: 277, endPoint y: 371, distance: 101.6
click at [277, 371] on div "Email de contacto : betolopezfdez@hotmail.com" at bounding box center [300, 368] width 178 height 20
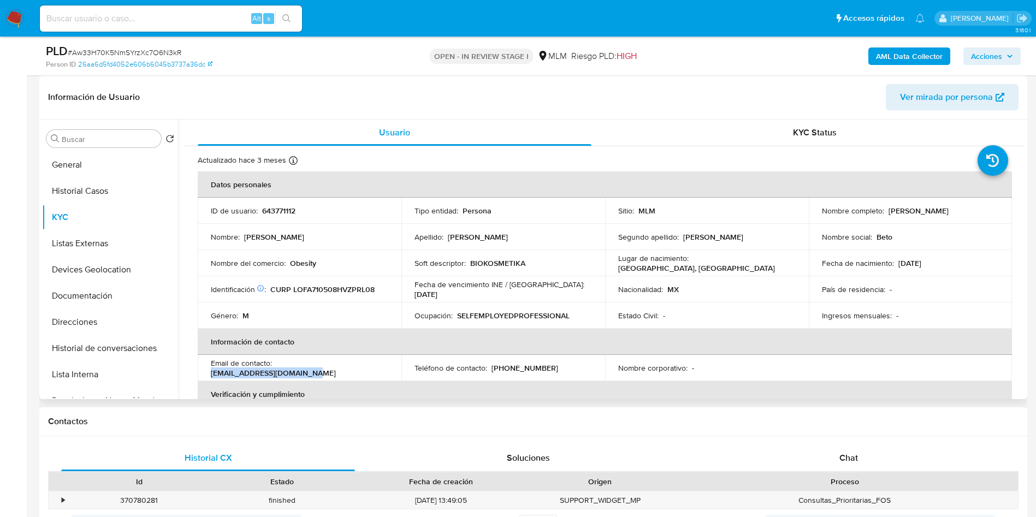
copy p "betolopezfdez@hotmail.com"
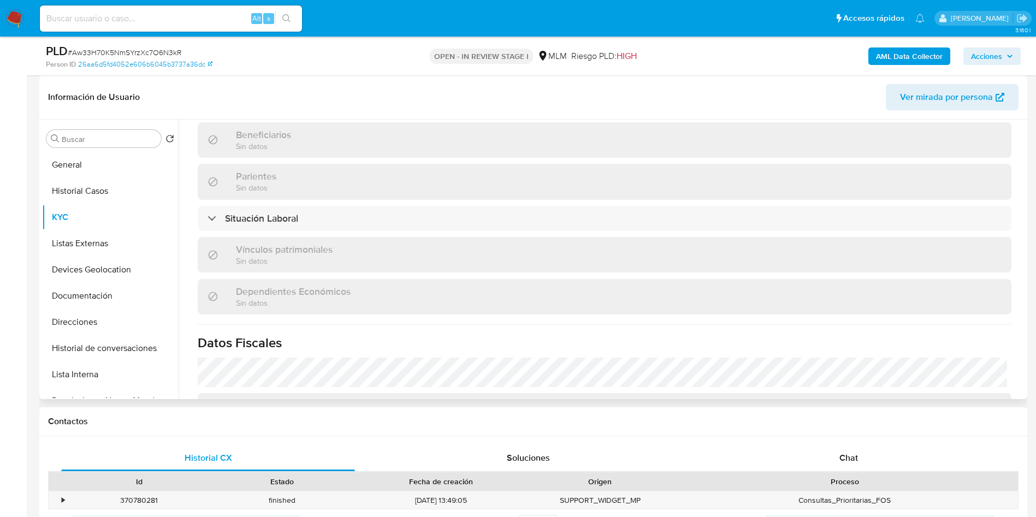
scroll to position [505, 0]
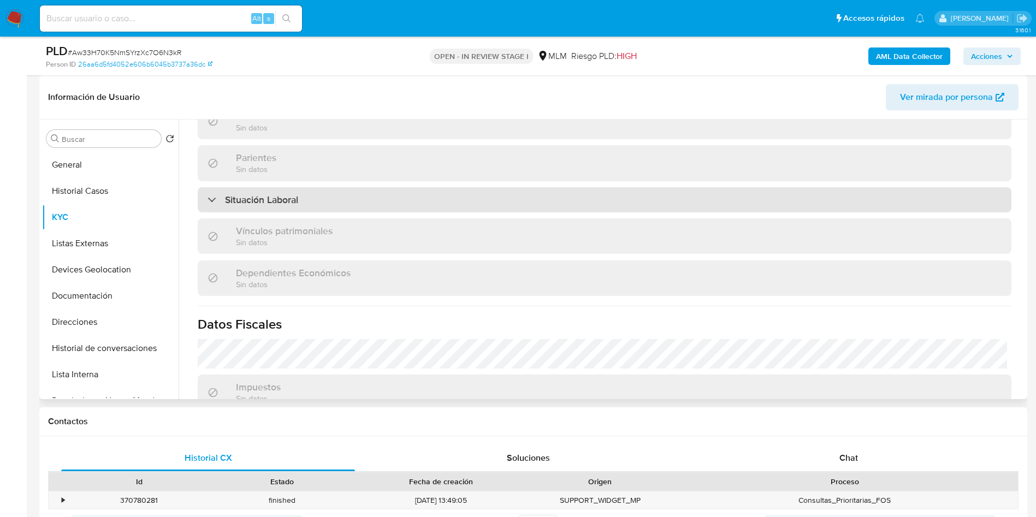
click at [508, 198] on div "Situación Laboral" at bounding box center [605, 199] width 814 height 25
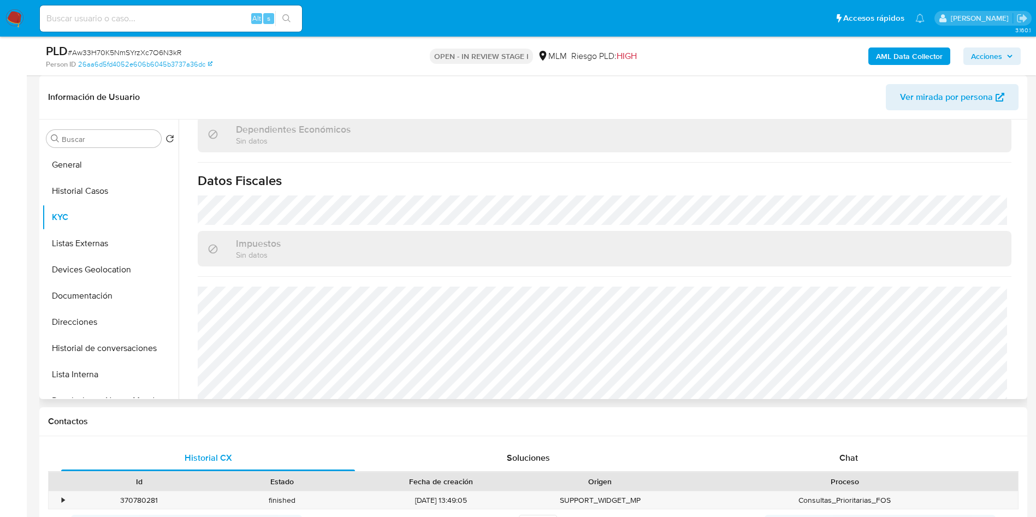
scroll to position [826, 0]
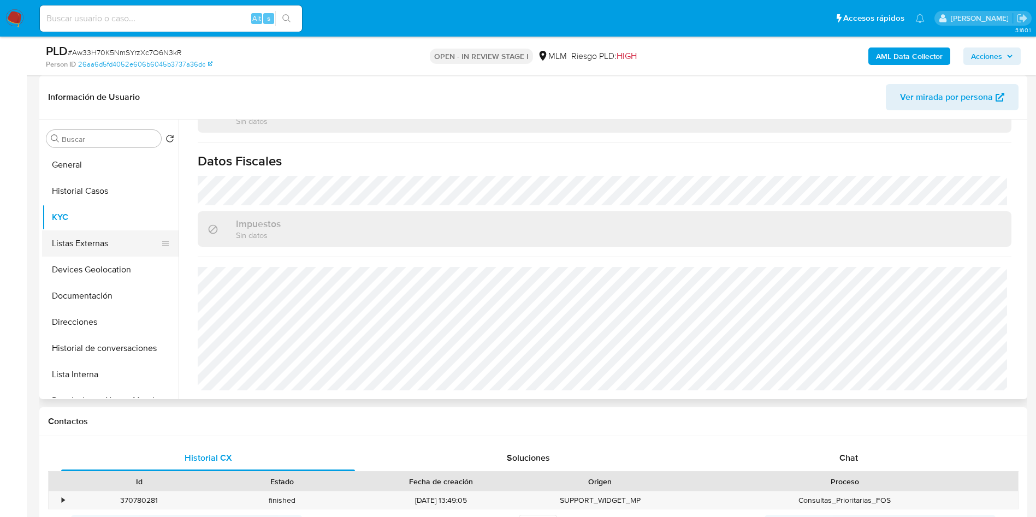
click at [107, 238] on button "Listas Externas" at bounding box center [106, 243] width 128 height 26
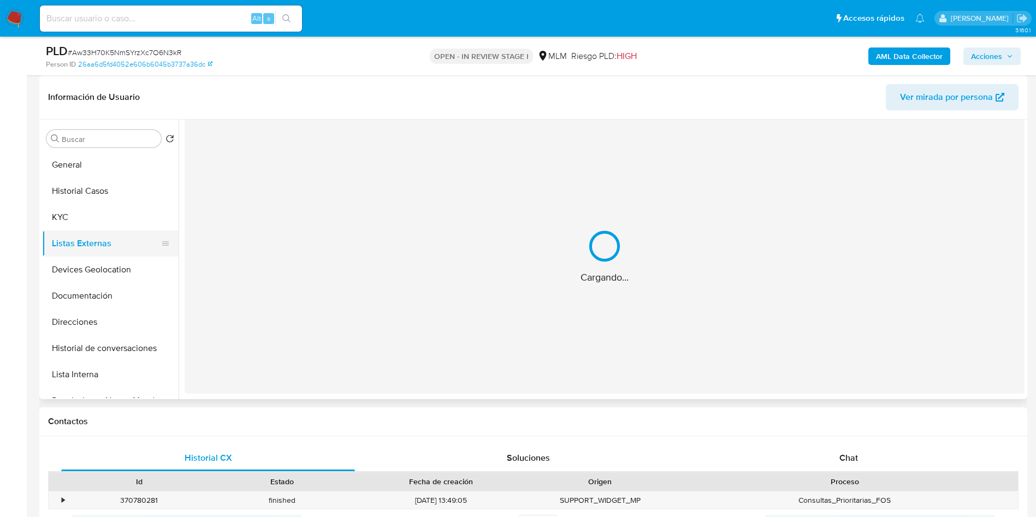
scroll to position [0, 0]
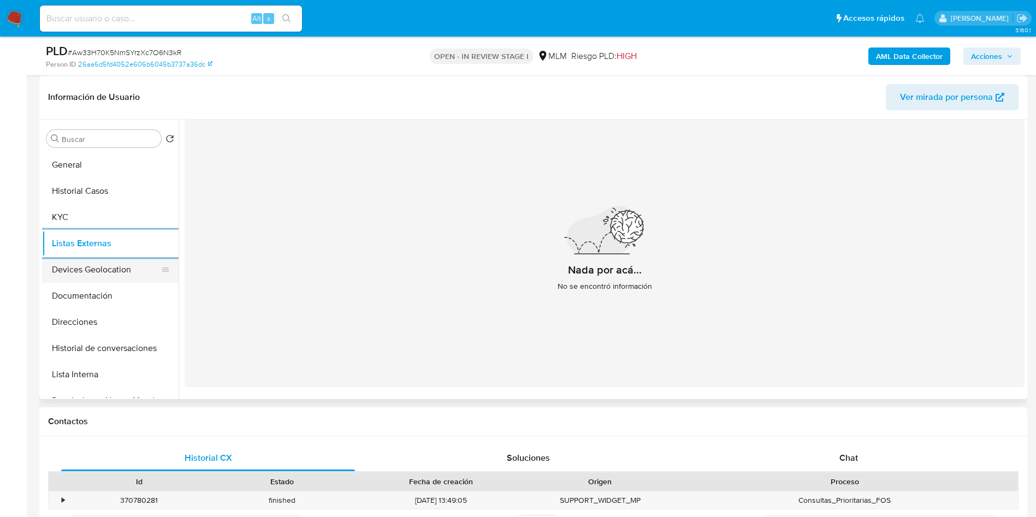
click at [118, 276] on button "Devices Geolocation" at bounding box center [106, 270] width 128 height 26
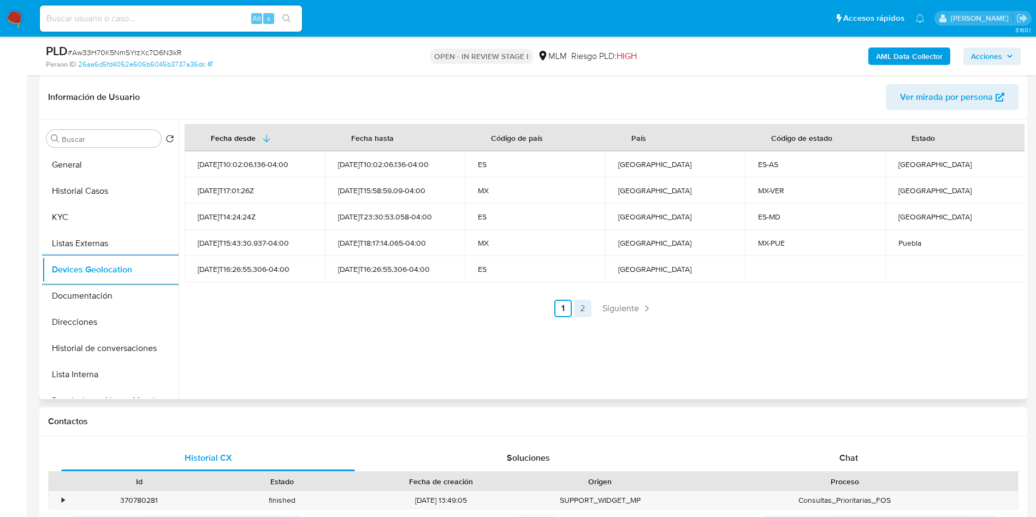
click at [579, 314] on link "2" at bounding box center [582, 308] width 17 height 17
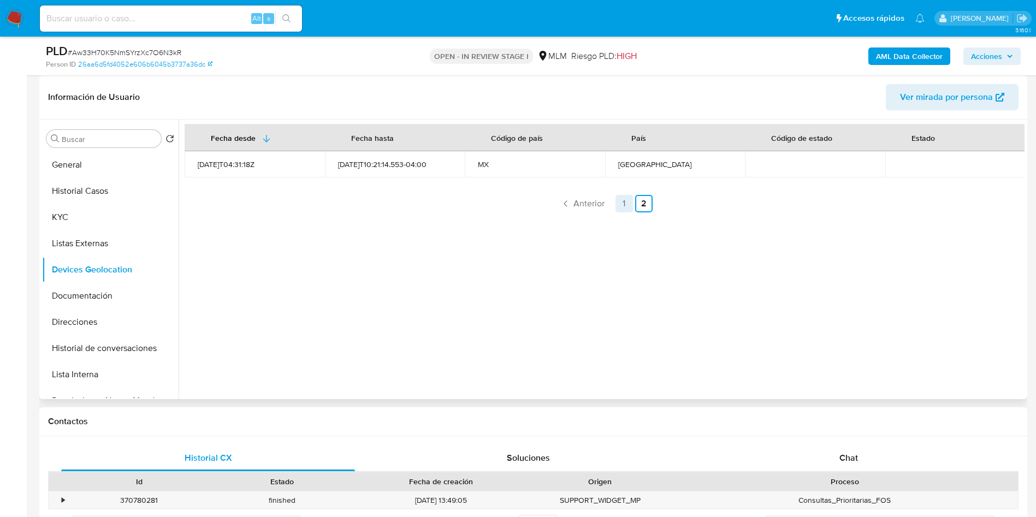
click at [621, 203] on link "1" at bounding box center [624, 203] width 17 height 17
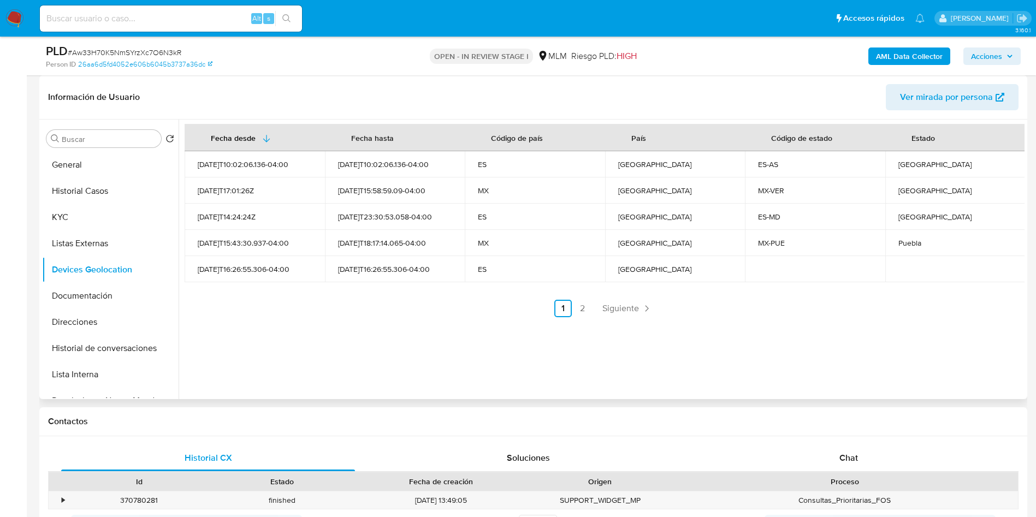
click at [908, 239] on div "Puebla" at bounding box center [955, 243] width 114 height 10
copy div "Puebla"
click at [917, 186] on div "Veracruz" at bounding box center [955, 191] width 114 height 10
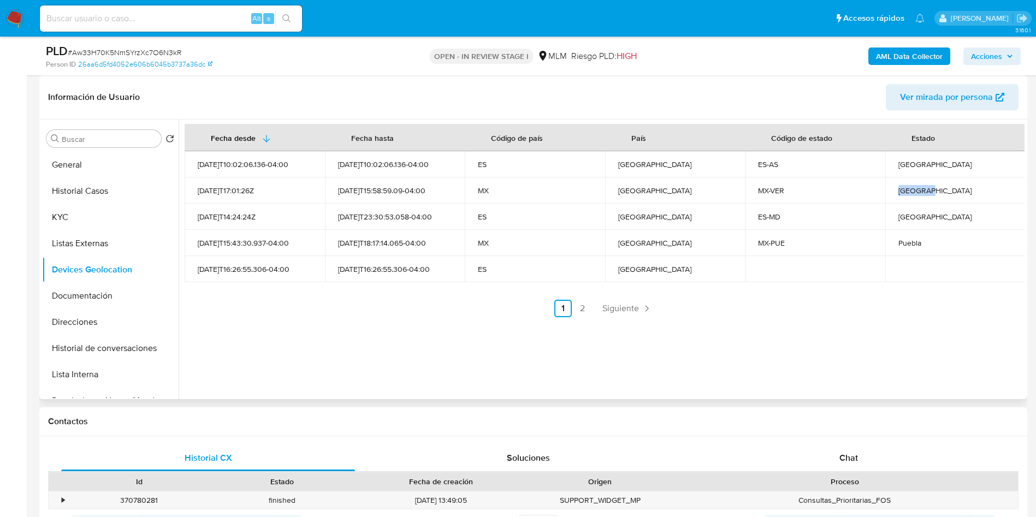
copy div "Veracruz"
click at [911, 164] on div "Asturias" at bounding box center [955, 164] width 114 height 10
copy div "Asturias"
click at [916, 220] on div "Madrid" at bounding box center [955, 217] width 114 height 10
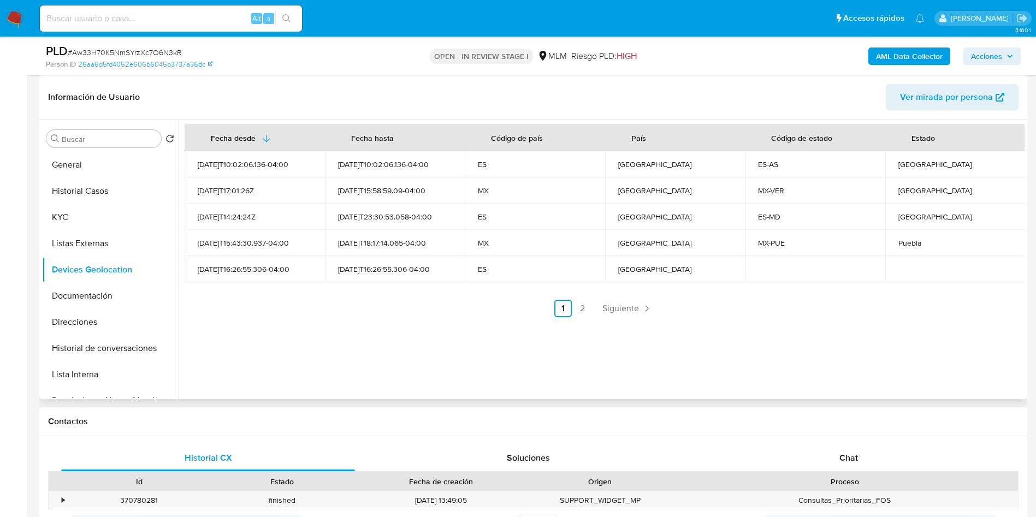
click at [916, 220] on div "Madrid" at bounding box center [955, 217] width 114 height 10
click at [898, 212] on div "Madrid" at bounding box center [955, 217] width 114 height 10
click at [899, 212] on div "Madrid" at bounding box center [955, 217] width 114 height 10
copy div "Madrid"
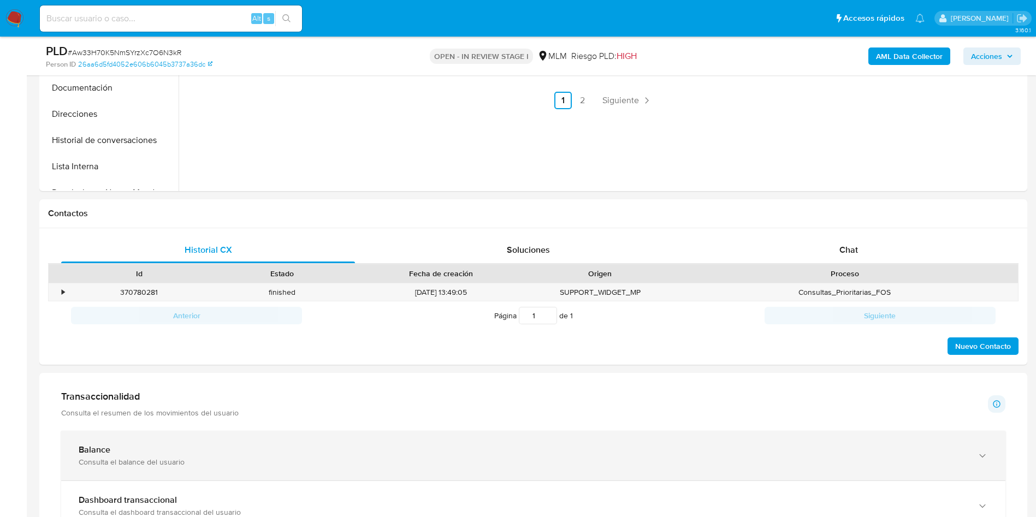
scroll to position [492, 0]
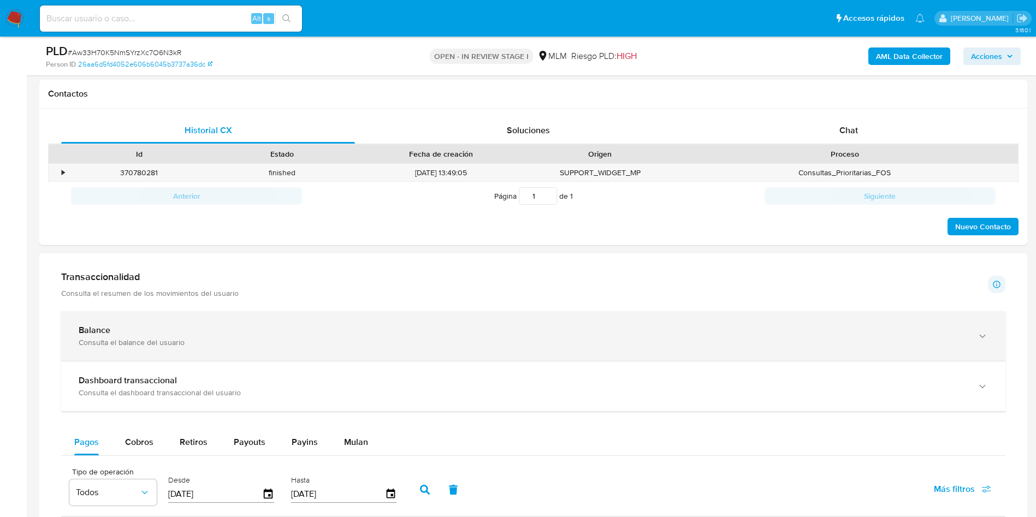
click at [227, 327] on div "Balance" at bounding box center [523, 330] width 888 height 11
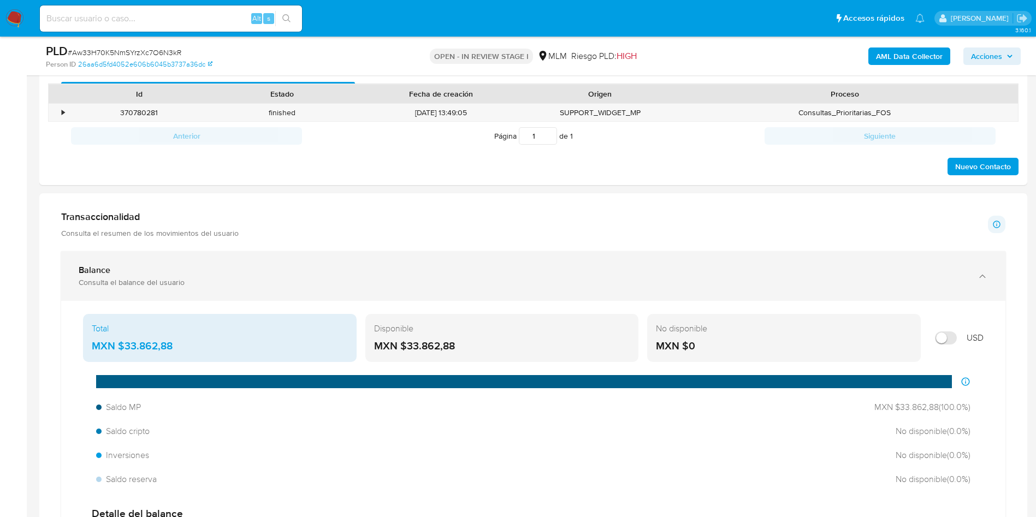
scroll to position [655, 0]
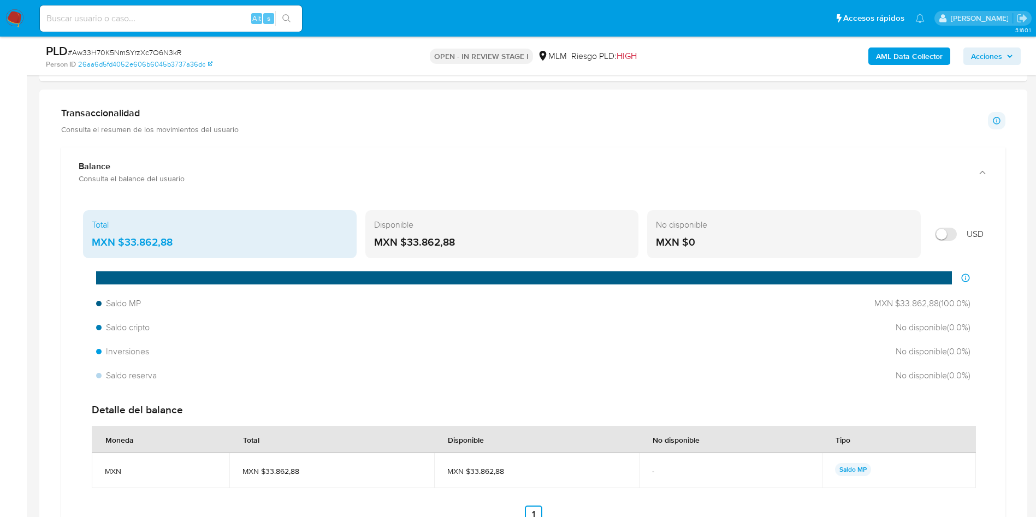
drag, startPoint x: 192, startPoint y: 242, endPoint x: 123, endPoint y: 240, distance: 68.9
click at [123, 240] on div "MXN $33.862,88" at bounding box center [220, 242] width 256 height 14
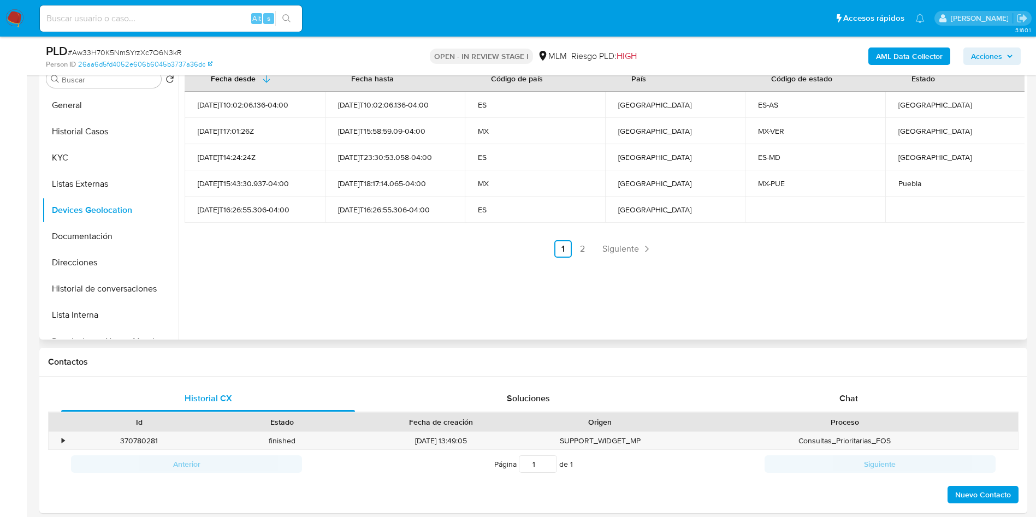
scroll to position [246, 0]
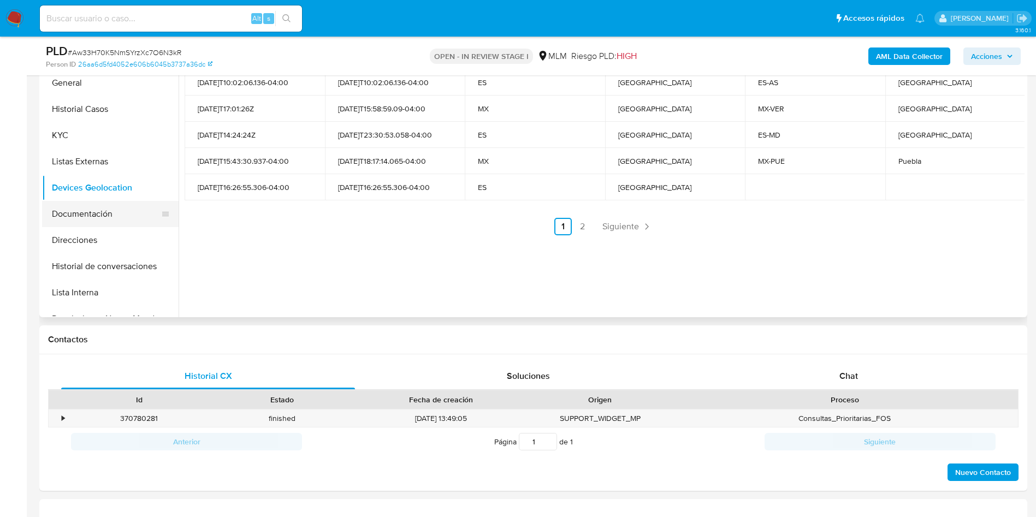
click at [77, 218] on button "Documentación" at bounding box center [106, 214] width 128 height 26
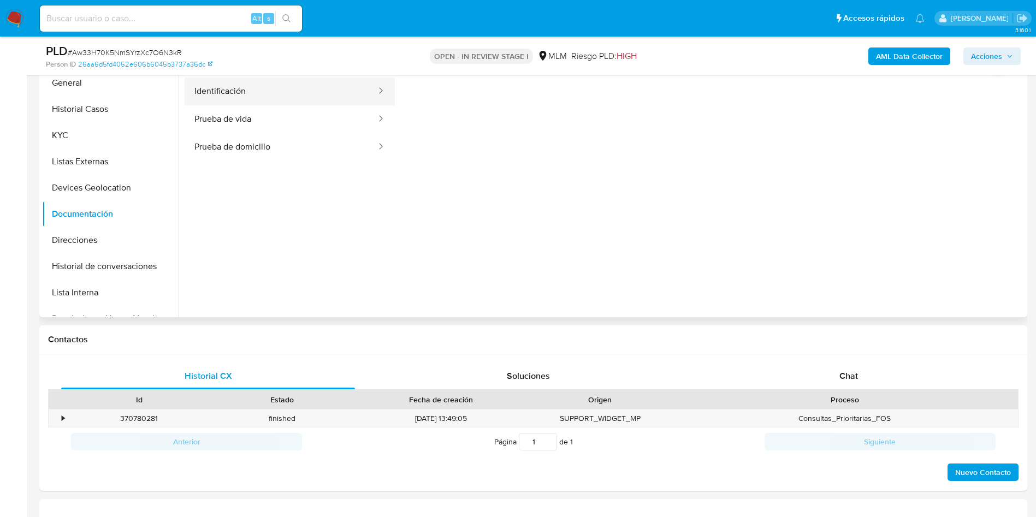
click at [287, 88] on button "Identificación" at bounding box center [281, 92] width 193 height 28
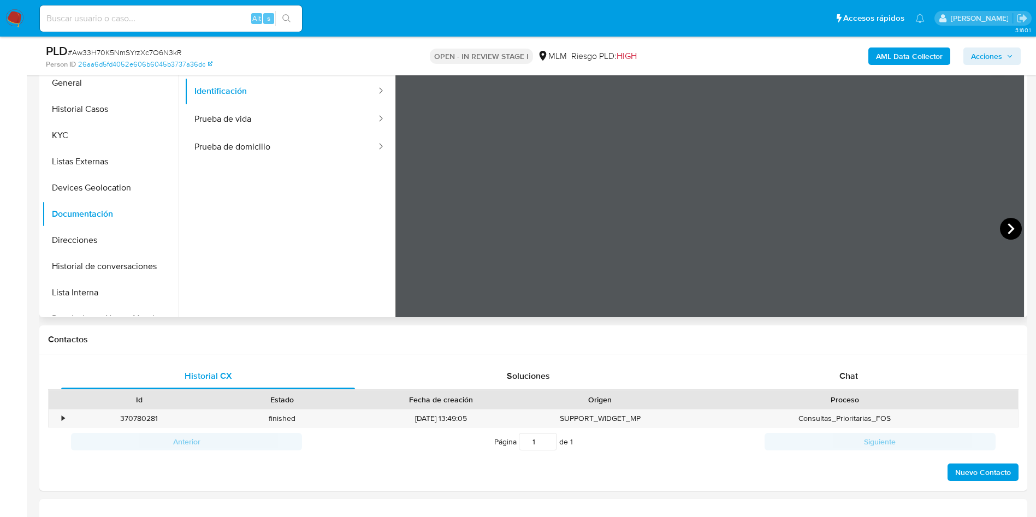
click at [1006, 223] on icon at bounding box center [1011, 229] width 22 height 22
click at [245, 126] on button "Prueba de vida" at bounding box center [281, 119] width 193 height 28
click at [252, 149] on button "Prueba de domicilio" at bounding box center [281, 147] width 193 height 28
click at [261, 121] on button "Prueba de vida" at bounding box center [281, 119] width 193 height 28
click at [95, 240] on button "Direcciones" at bounding box center [106, 240] width 128 height 26
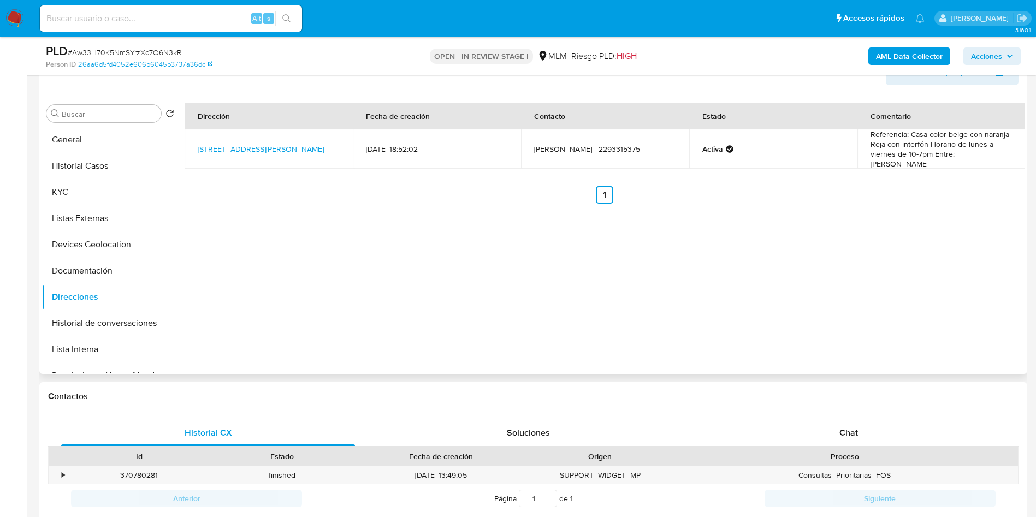
scroll to position [164, 0]
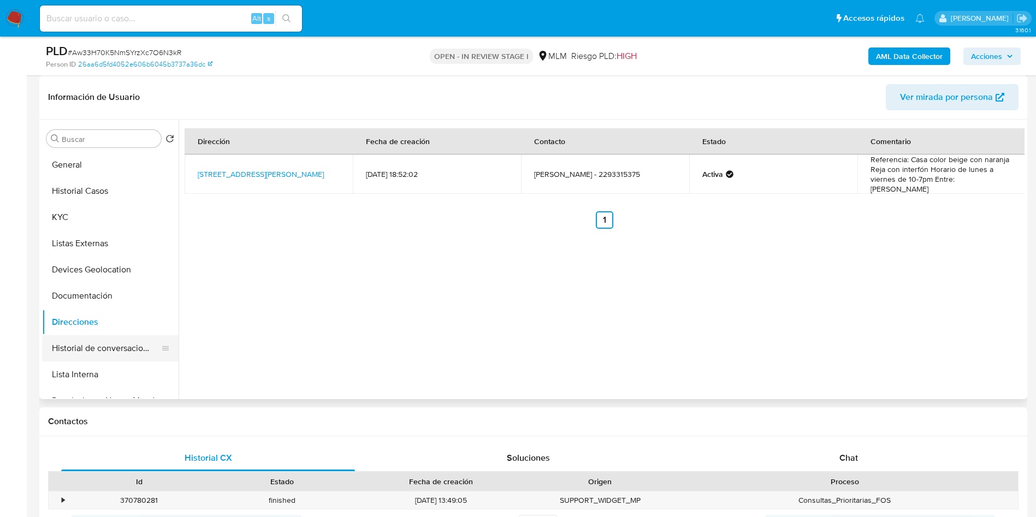
click at [116, 351] on button "Historial de conversaciones" at bounding box center [106, 348] width 128 height 26
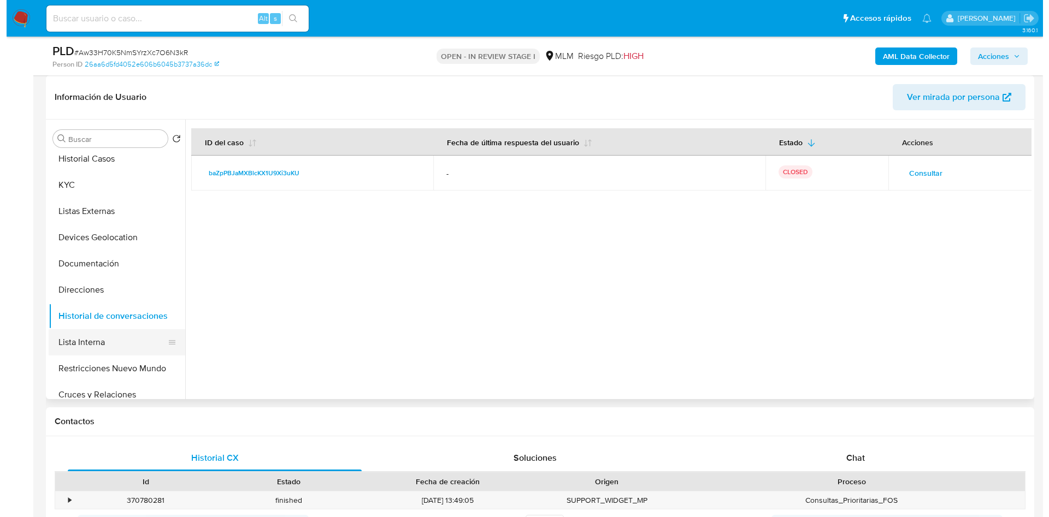
scroll to position [82, 0]
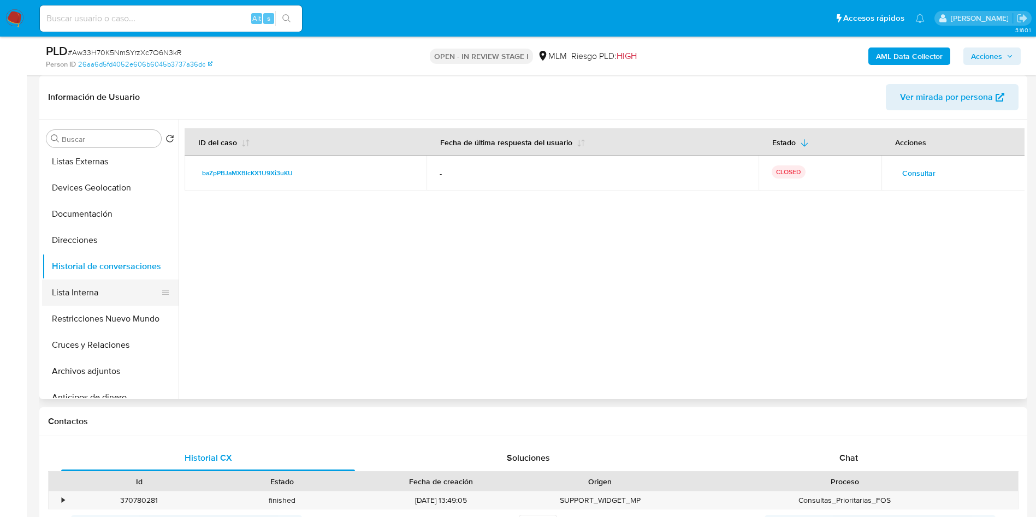
click at [91, 289] on button "Lista Interna" at bounding box center [106, 293] width 128 height 26
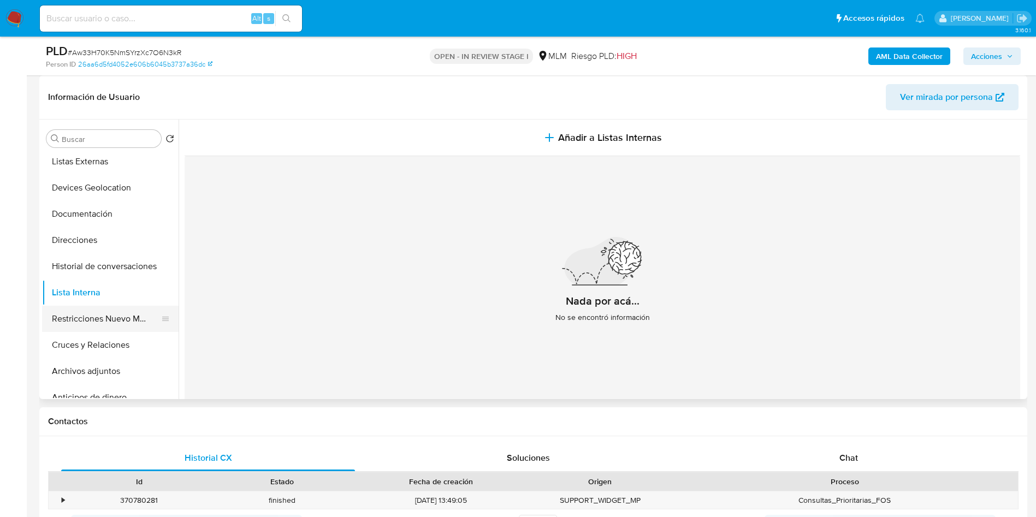
click at [102, 316] on button "Restricciones Nuevo Mundo" at bounding box center [106, 319] width 128 height 26
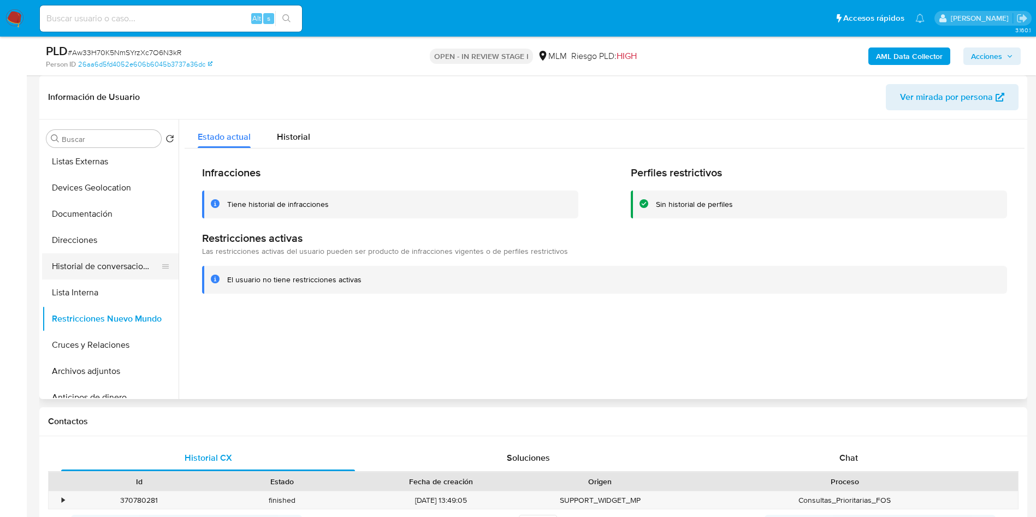
click at [87, 276] on button "Historial de conversaciones" at bounding box center [106, 266] width 128 height 26
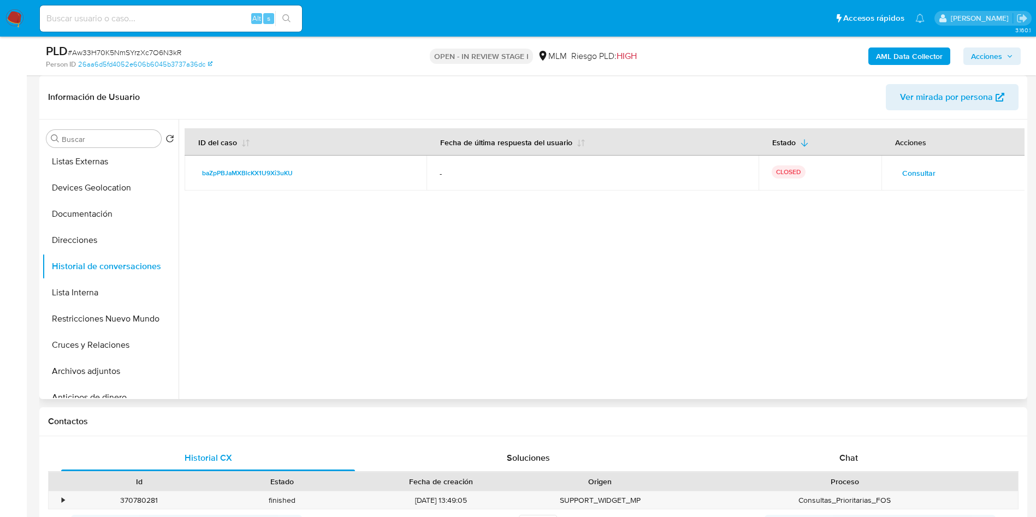
click at [918, 170] on span "Consultar" at bounding box center [918, 172] width 33 height 15
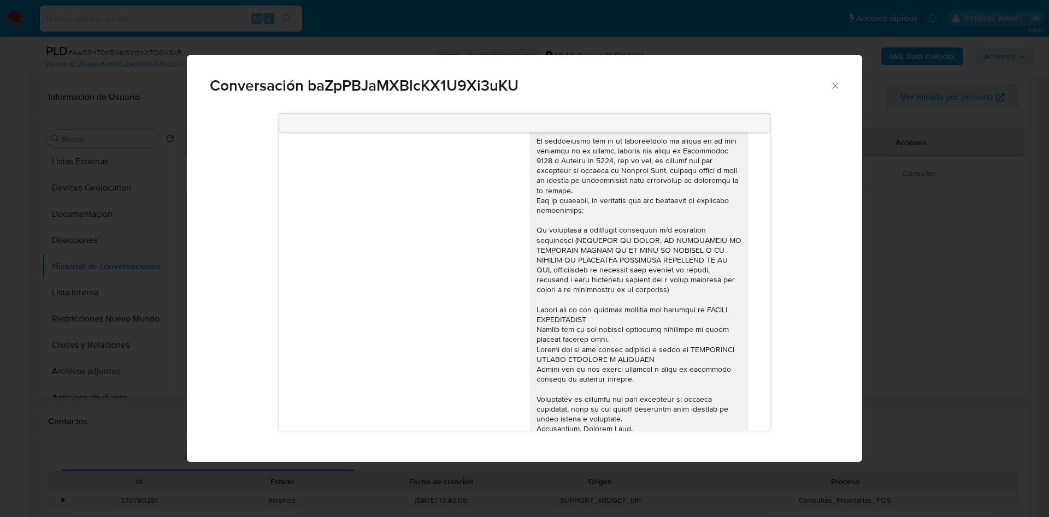
scroll to position [62, 0]
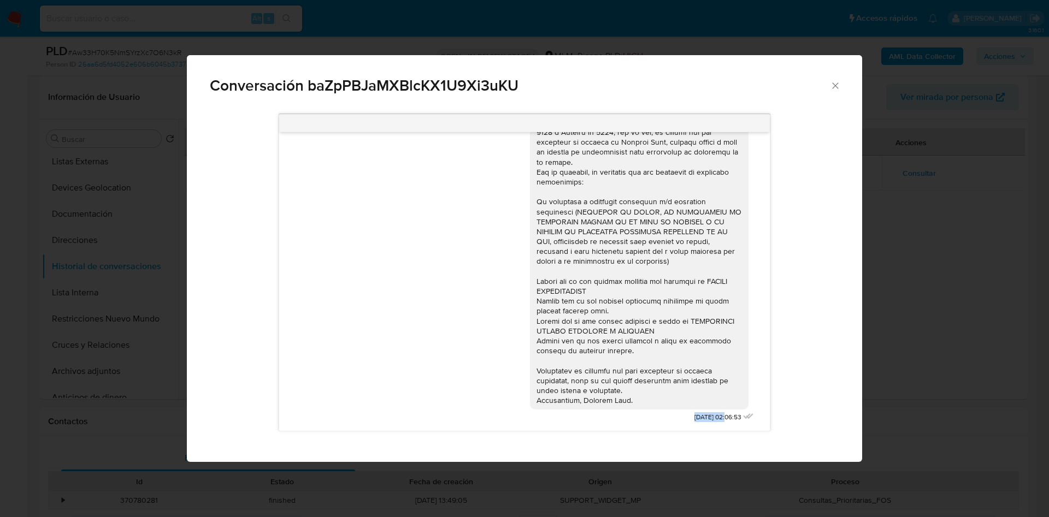
drag, startPoint x: 667, startPoint y: 421, endPoint x: 713, endPoint y: 430, distance: 46.8
click at [703, 420] on span "26/03/2025 02:06:53" at bounding box center [717, 417] width 47 height 9
copy span "26/03/2025"
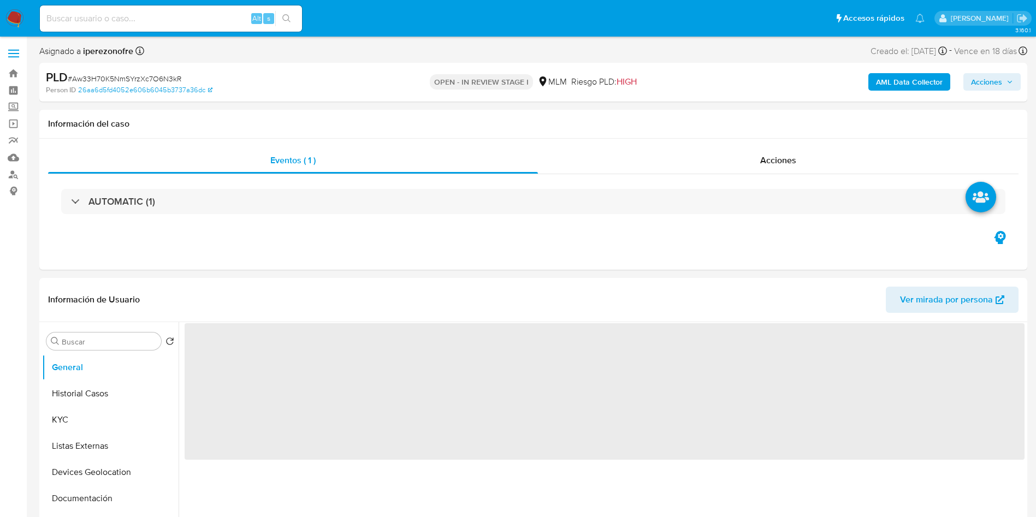
select select "10"
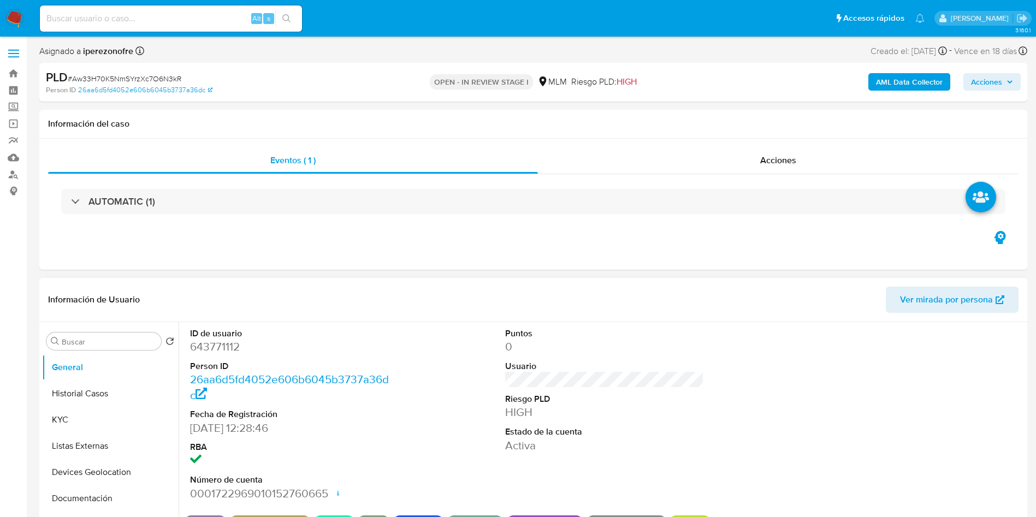
click at [647, 339] on dd "0" at bounding box center [604, 346] width 199 height 15
click at [14, 102] on label "Screening" at bounding box center [65, 107] width 130 height 17
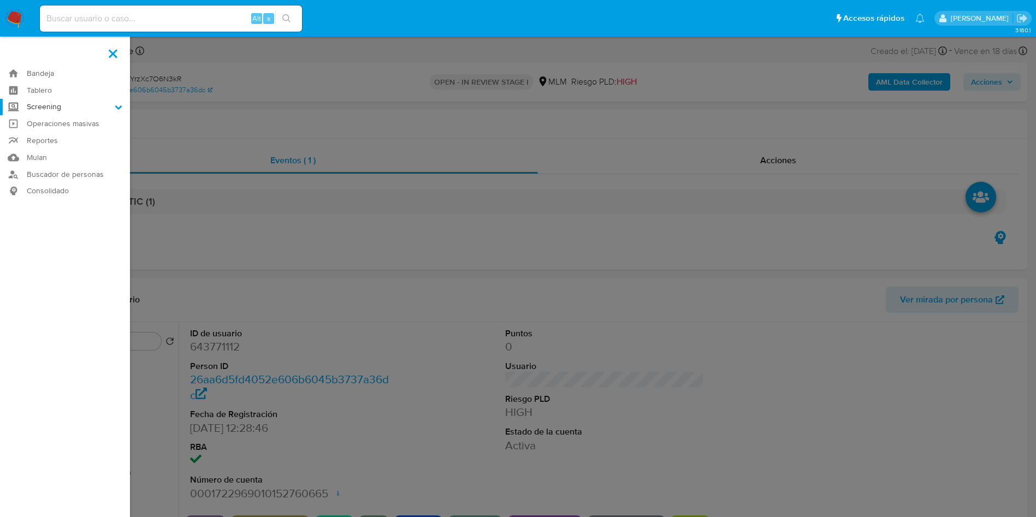
click at [0, 0] on input "Screening" at bounding box center [0, 0] width 0 height 0
click at [45, 150] on link "Herramientas" at bounding box center [65, 150] width 130 height 14
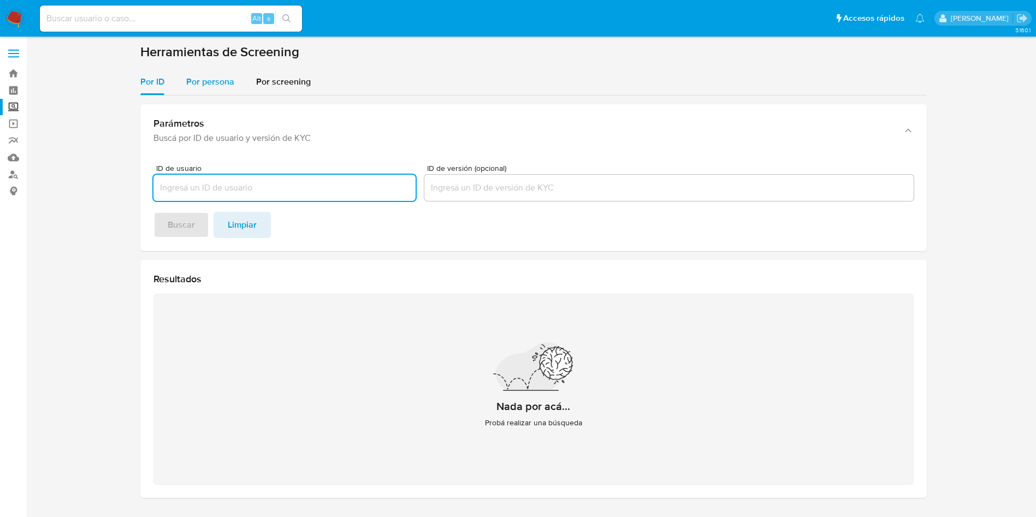
click at [199, 74] on div "Por persona" at bounding box center [210, 82] width 48 height 26
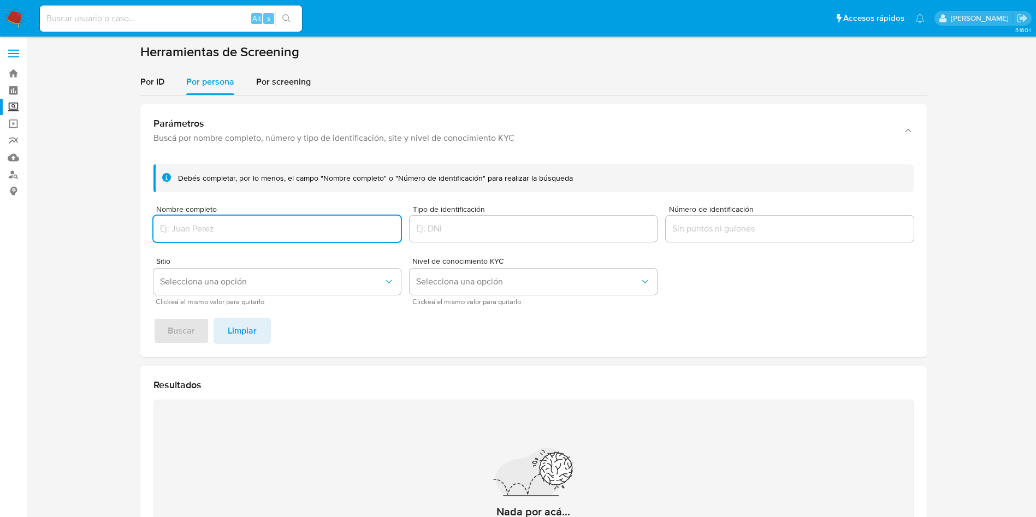
click at [229, 230] on input "Nombre completo" at bounding box center [276, 229] width 247 height 14
type input "NUTRILITE"
click at [184, 328] on span "Buscar" at bounding box center [181, 331] width 27 height 24
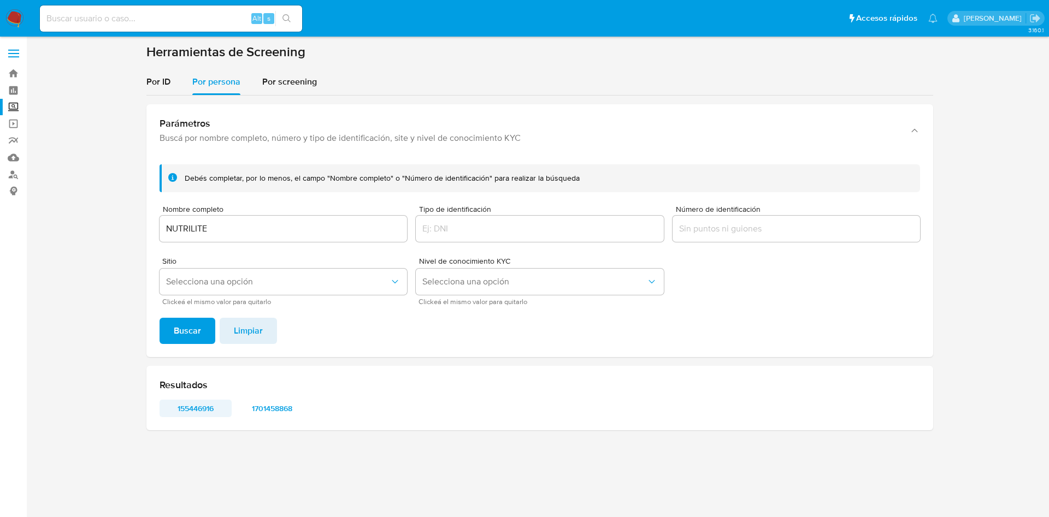
click at [193, 407] on span "155446916" at bounding box center [195, 408] width 57 height 15
click at [265, 408] on span "1701458868" at bounding box center [272, 408] width 57 height 15
click at [202, 403] on span "155446916" at bounding box center [195, 408] width 57 height 15
